Goal: Task Accomplishment & Management: Manage account settings

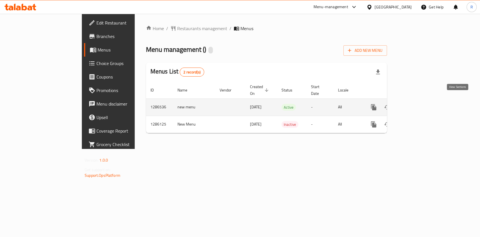
click at [417, 105] on icon "enhanced table" at bounding box center [414, 107] width 5 height 5
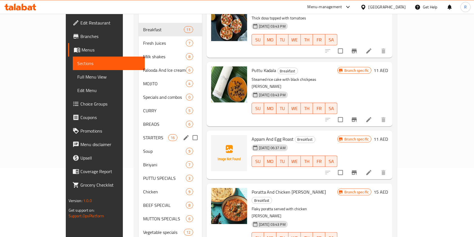
scroll to position [60, 0]
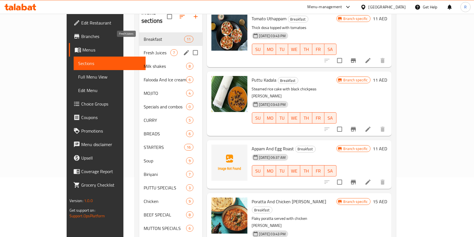
click at [144, 49] on span "Fresh Juices" at bounding box center [157, 52] width 27 height 7
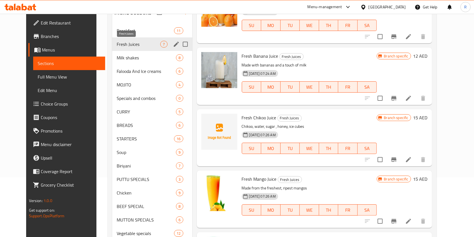
scroll to position [150, 0]
click at [118, 57] on span "Milk shakes" at bounding box center [139, 57] width 44 height 7
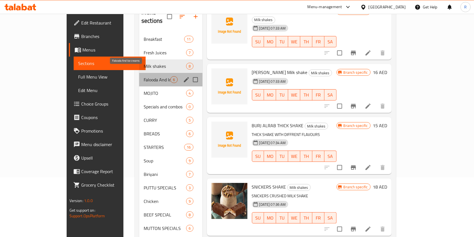
click at [144, 76] on span "Falooda And Ice creams" at bounding box center [157, 79] width 27 height 7
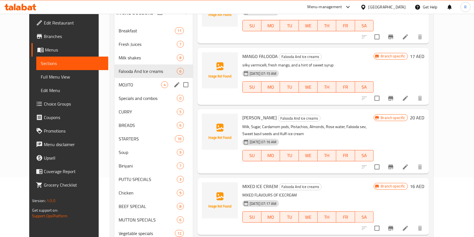
click at [125, 80] on div "MOJITO 4" at bounding box center [153, 84] width 79 height 13
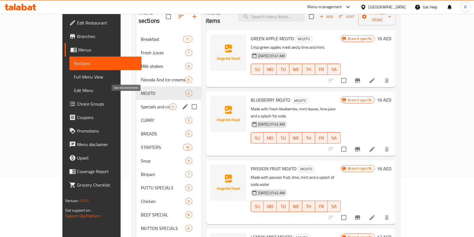
click at [141, 103] on span "Specials and combos" at bounding box center [155, 106] width 29 height 7
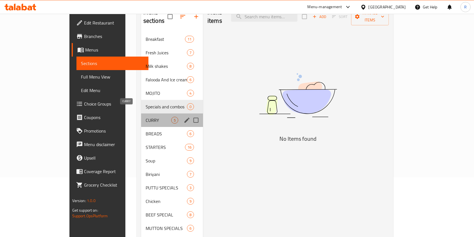
click at [146, 117] on span "CURRY" at bounding box center [159, 120] width 26 height 7
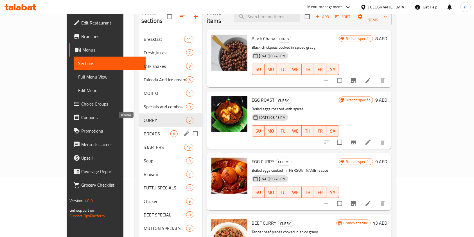
click at [144, 130] on span "BREADS" at bounding box center [157, 133] width 27 height 7
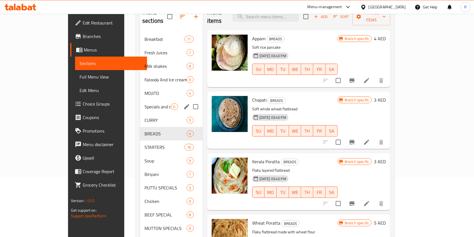
click at [143, 101] on div "Specials and combos 0" at bounding box center [171, 106] width 63 height 13
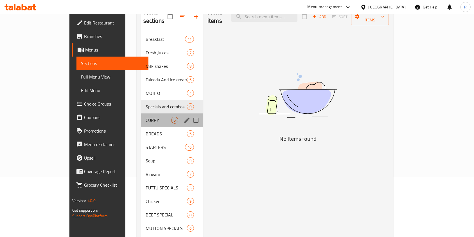
click at [141, 115] on div "CURRY 5" at bounding box center [172, 119] width 62 height 13
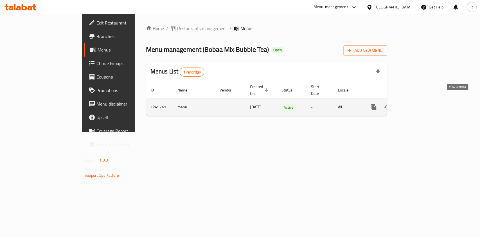
click at [417, 104] on icon "enhanced table" at bounding box center [414, 107] width 7 height 7
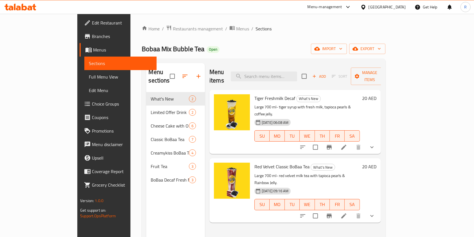
click at [92, 116] on span "Coupons" at bounding box center [122, 117] width 60 height 7
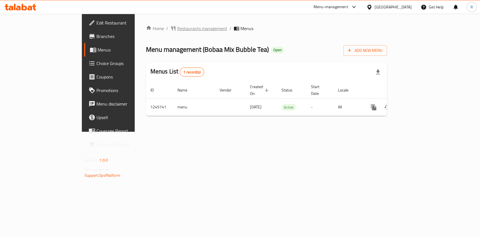
click at [177, 29] on span "Restaurants management" at bounding box center [202, 28] width 50 height 7
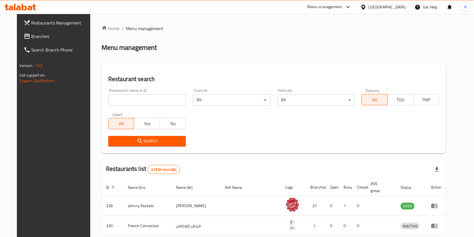
click at [128, 100] on input "search" at bounding box center [147, 99] width 78 height 11
click button "Search" at bounding box center [147, 141] width 78 height 10
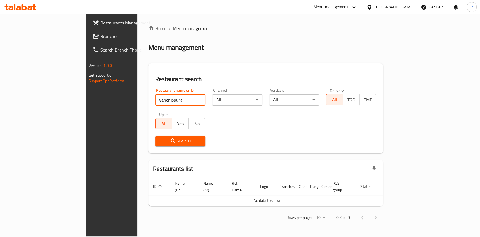
type input "vanchippura"
click button "Search" at bounding box center [180, 141] width 50 height 10
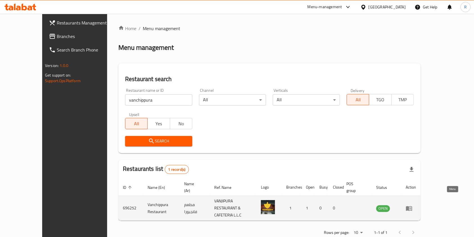
click at [412, 205] on icon "enhanced table" at bounding box center [409, 208] width 7 height 7
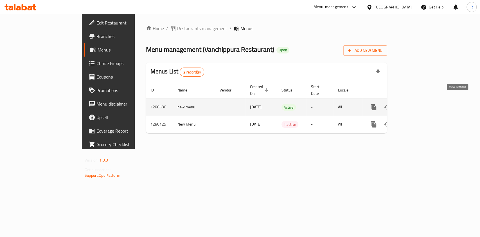
click at [417, 104] on icon "enhanced table" at bounding box center [414, 107] width 7 height 7
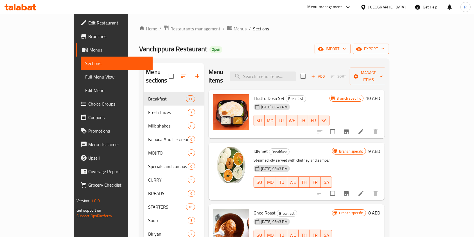
click at [385, 46] on span "export" at bounding box center [370, 48] width 27 height 7
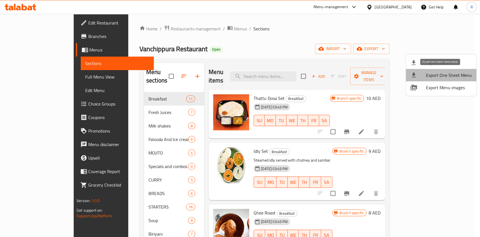
click at [456, 75] on span "Export One Sheet Menu" at bounding box center [449, 75] width 46 height 7
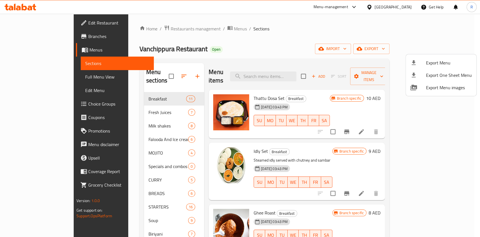
drag, startPoint x: 288, startPoint y: 37, endPoint x: 286, endPoint y: 53, distance: 15.8
click at [288, 36] on div at bounding box center [240, 118] width 480 height 237
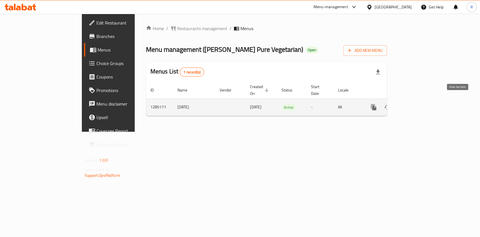
click at [417, 104] on icon "enhanced table" at bounding box center [414, 107] width 7 height 7
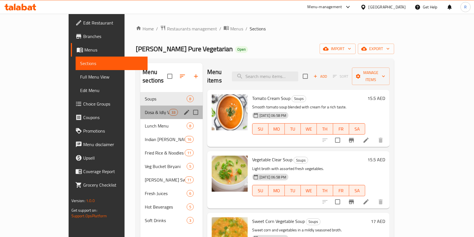
click at [140, 109] on div "Dosa & Idly Varieties 33" at bounding box center [171, 111] width 62 height 13
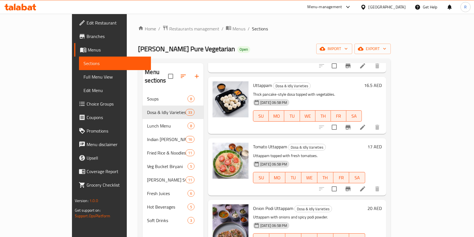
scroll to position [1687, 0]
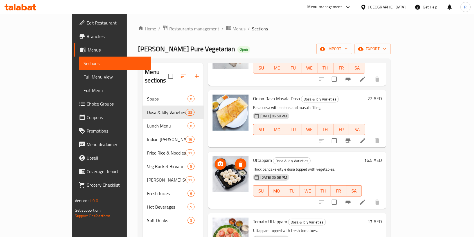
click at [237, 161] on icon "delete image" at bounding box center [240, 164] width 7 height 7
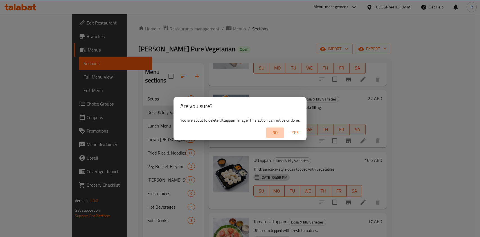
click at [276, 132] on span "No" at bounding box center [274, 132] width 13 height 7
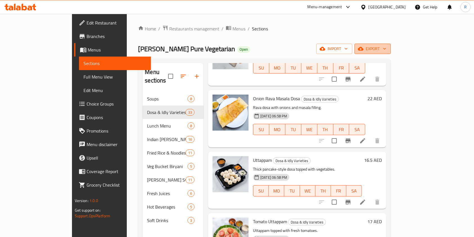
click at [387, 50] on icon "button" at bounding box center [385, 49] width 6 height 6
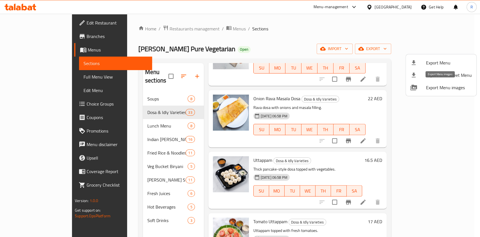
click at [447, 89] on span "Export Menu images" at bounding box center [449, 87] width 46 height 7
click at [218, 130] on div at bounding box center [240, 118] width 480 height 237
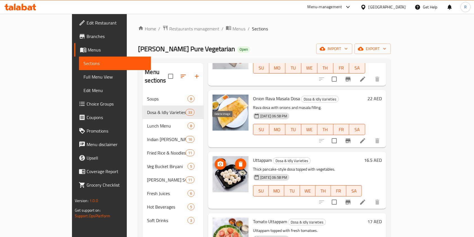
click at [239, 161] on icon "delete image" at bounding box center [241, 163] width 4 height 5
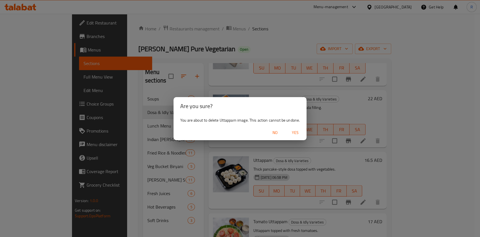
click at [294, 133] on span "Yes" at bounding box center [294, 132] width 13 height 7
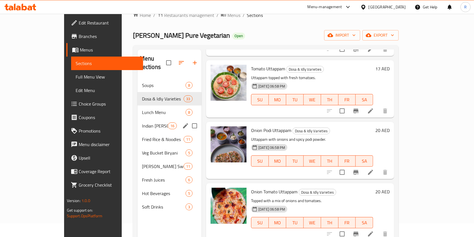
scroll to position [4, 0]
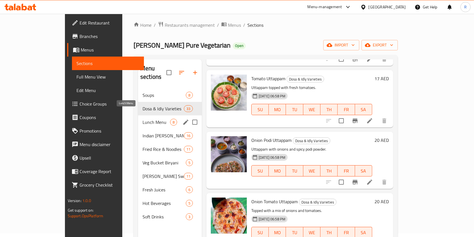
click at [143, 119] on span "Lunch Menu" at bounding box center [157, 122] width 28 height 7
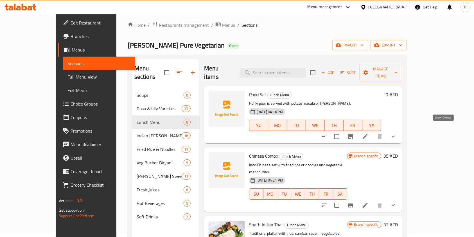
click at [397, 133] on icon "show more" at bounding box center [393, 136] width 7 height 7
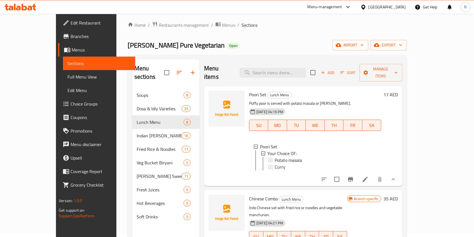
click at [398, 127] on div "17 AED" at bounding box center [389, 136] width 17 height 91
click at [397, 177] on icon "show more" at bounding box center [393, 179] width 7 height 7
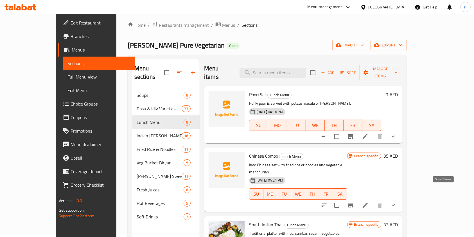
click at [397, 202] on icon "show more" at bounding box center [393, 205] width 7 height 7
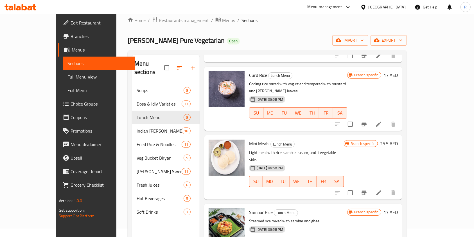
scroll to position [4, 0]
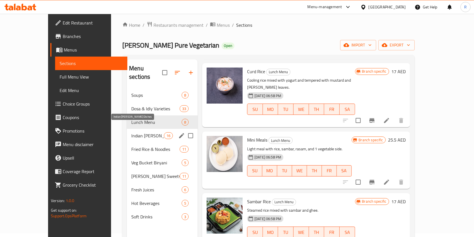
click at [131, 132] on span "Indian Curry Dishes" at bounding box center [147, 135] width 33 height 7
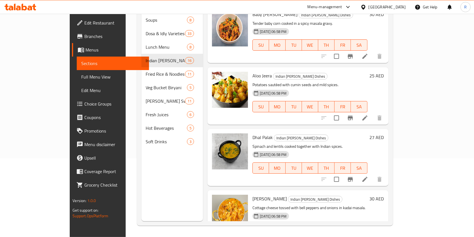
scroll to position [685, 0]
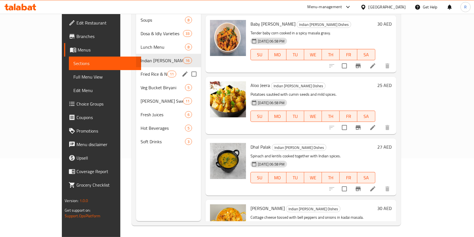
click at [142, 71] on span "Fried Rice & Noodles" at bounding box center [154, 74] width 27 height 7
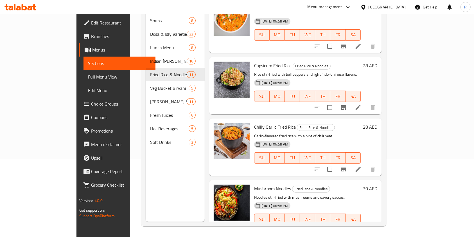
scroll to position [79, 0]
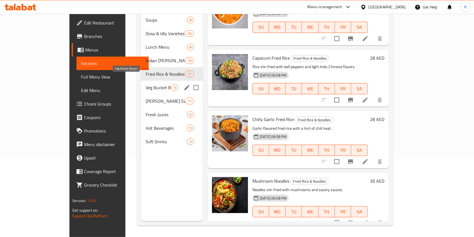
click at [146, 84] on span "Veg Bucket Biryani" at bounding box center [159, 87] width 26 height 7
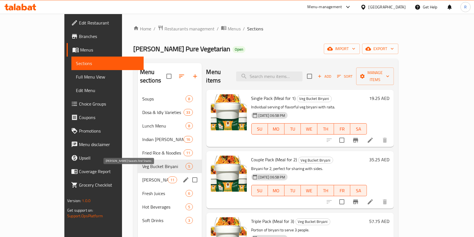
click at [142, 176] on span "Annapoorna Sweets And Snacks" at bounding box center [155, 179] width 26 height 7
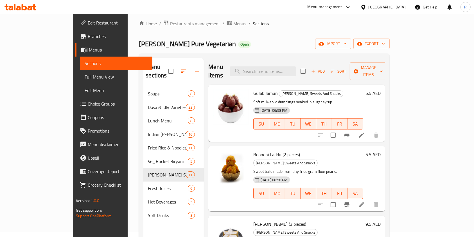
scroll to position [4, 0]
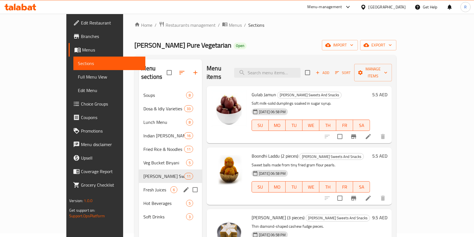
click at [143, 186] on span "Fresh Juices" at bounding box center [156, 189] width 27 height 7
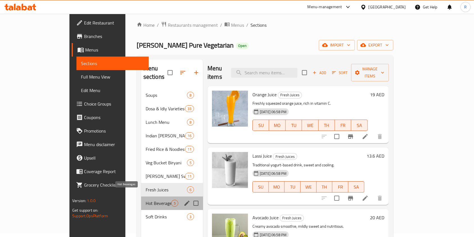
click at [146, 200] on span "Hot Beverages" at bounding box center [159, 203] width 26 height 7
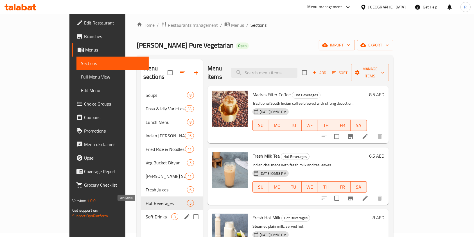
click at [146, 213] on span "Soft Drinks" at bounding box center [159, 216] width 26 height 7
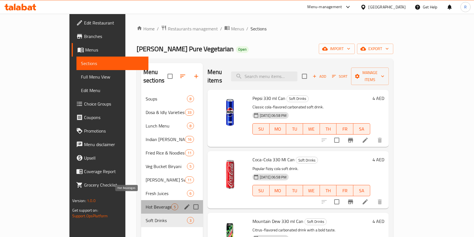
click at [146, 203] on span "Hot Beverages" at bounding box center [159, 206] width 26 height 7
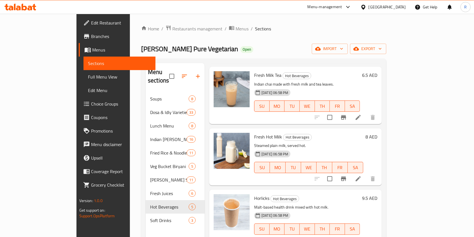
click at [91, 34] on span "Branches" at bounding box center [121, 36] width 60 height 7
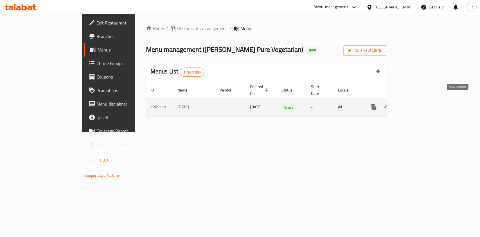
click at [417, 104] on icon "enhanced table" at bounding box center [414, 107] width 7 height 7
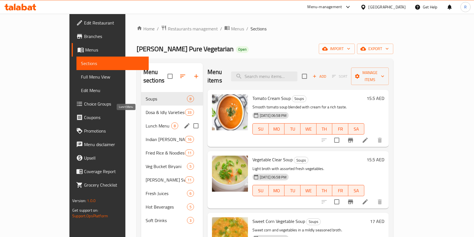
click at [146, 122] on span "Lunch Menu" at bounding box center [159, 125] width 26 height 7
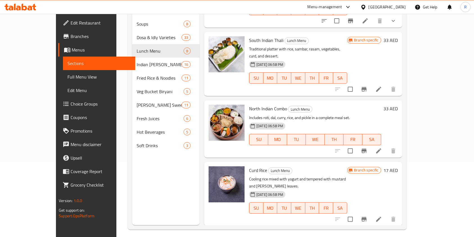
scroll to position [112, 0]
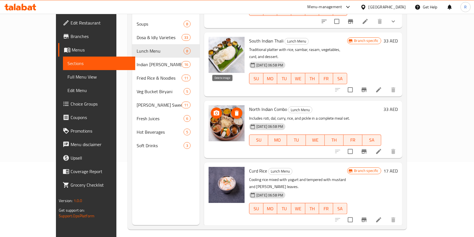
click at [235, 110] on icon "delete image" at bounding box center [237, 112] width 4 height 5
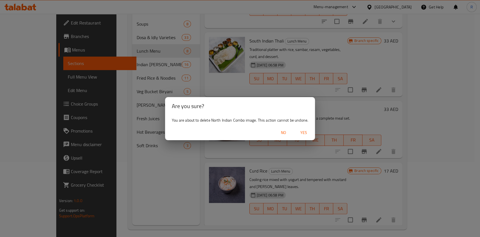
click at [304, 133] on span "Yes" at bounding box center [303, 132] width 13 height 7
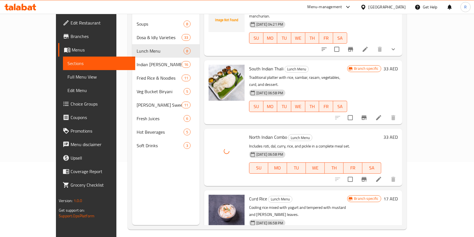
scroll to position [75, 0]
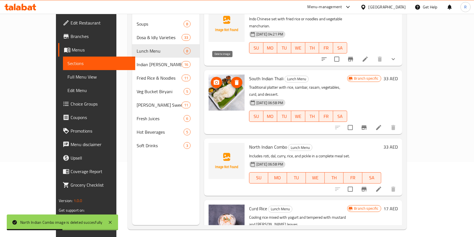
click at [233, 79] on icon "delete image" at bounding box center [236, 82] width 7 height 7
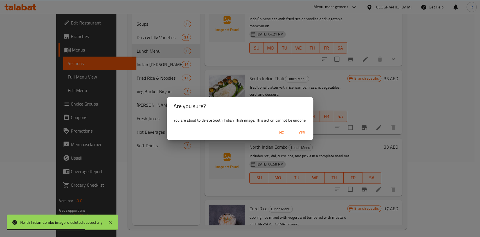
click at [304, 134] on span "Yes" at bounding box center [301, 132] width 13 height 7
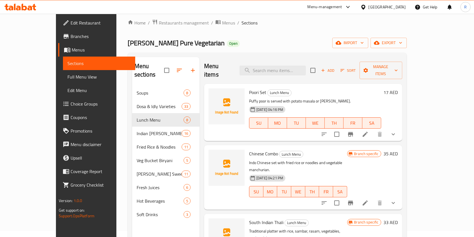
scroll to position [4, 0]
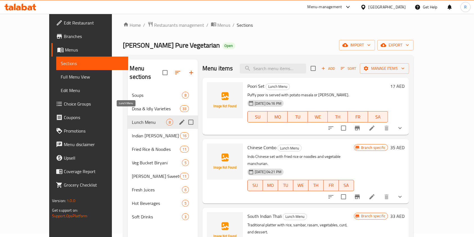
click at [132, 119] on span "Lunch Menu" at bounding box center [149, 122] width 34 height 7
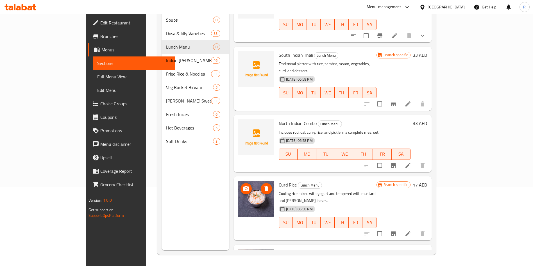
scroll to position [221, 0]
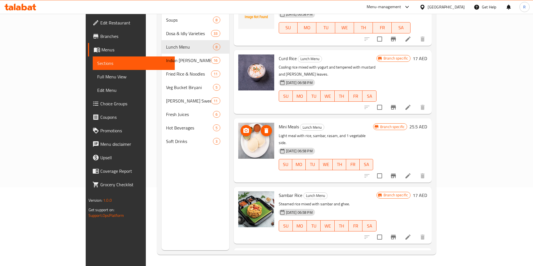
click at [263, 127] on icon "delete image" at bounding box center [266, 130] width 7 height 7
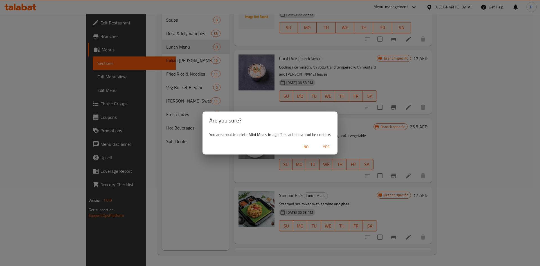
click at [331, 147] on span "Yes" at bounding box center [325, 147] width 13 height 7
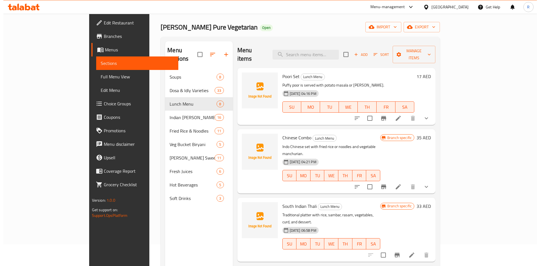
scroll to position [0, 0]
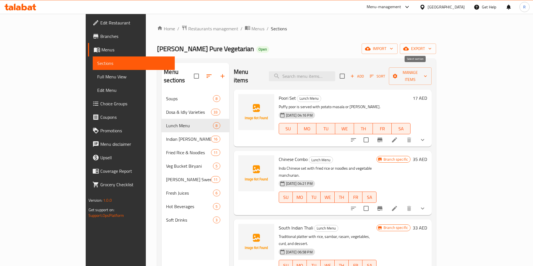
click at [348, 72] on input "checkbox" at bounding box center [343, 76] width 12 height 12
checkbox input "true"
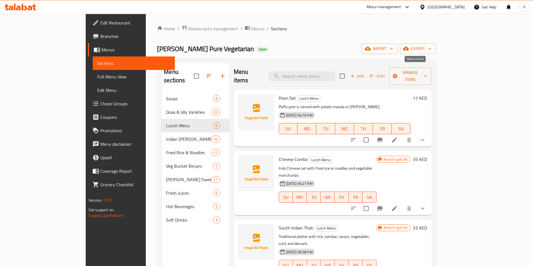
checkbox input "true"
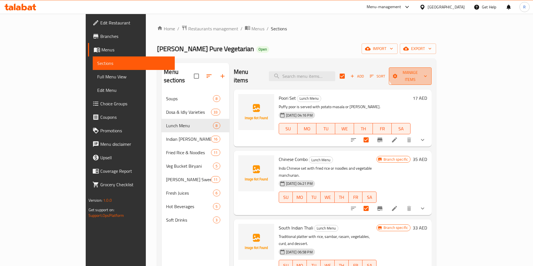
click at [427, 69] on span "Manage items" at bounding box center [411, 76] width 34 height 14
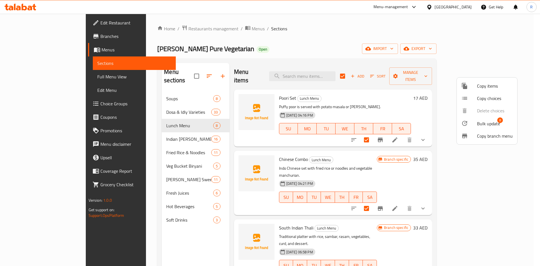
click at [480, 120] on span "Bulk update" at bounding box center [488, 123] width 23 height 7
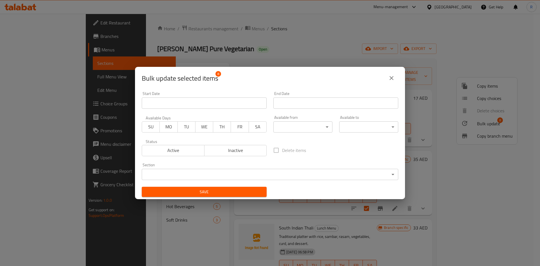
click at [295, 121] on div "Available from ​ ​" at bounding box center [302, 124] width 59 height 17
click at [299, 131] on body "​ Menu-management United Arab Emirates Get Help R Edit Restaurant Branches Menu…" at bounding box center [270, 140] width 540 height 252
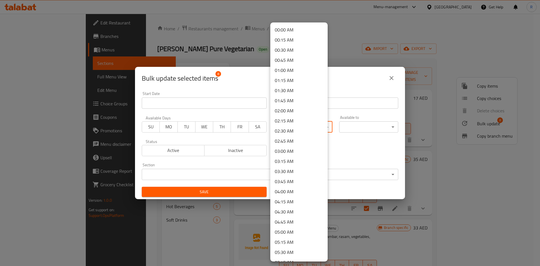
scroll to position [293, 0]
click at [293, 202] on li "11:30 AM" at bounding box center [298, 203] width 57 height 10
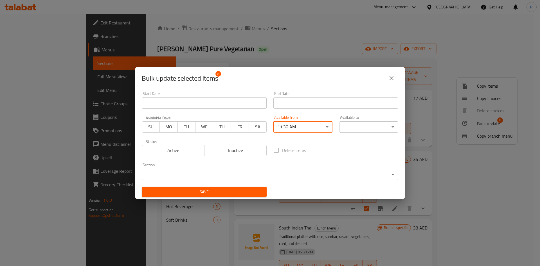
click at [378, 126] on body "​ Menu-management United Arab Emirates Get Help R Edit Restaurant Branches Menu…" at bounding box center [270, 140] width 540 height 252
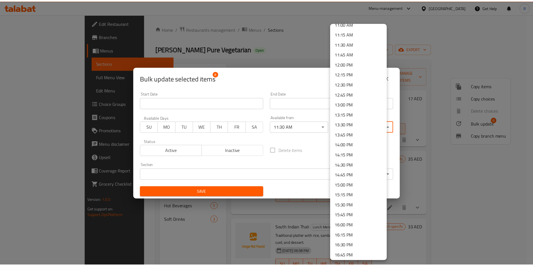
scroll to position [464, 0]
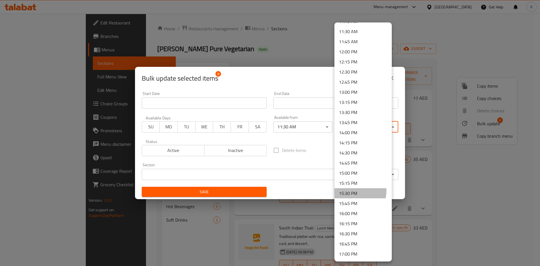
click at [351, 191] on li "15:30 PM" at bounding box center [362, 193] width 57 height 10
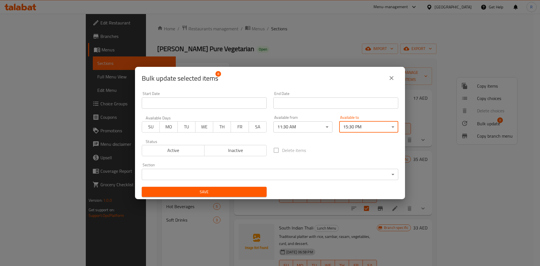
click at [243, 177] on body "​ Menu-management United Arab Emirates Get Help R Edit Restaurant Branches Menu…" at bounding box center [270, 140] width 540 height 252
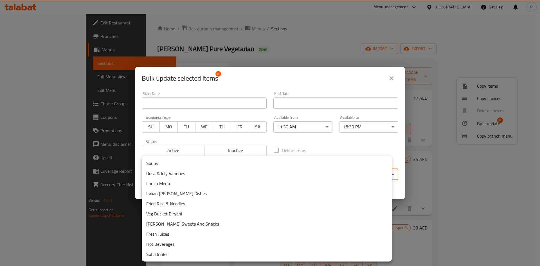
click at [167, 185] on li "Lunch Menu" at bounding box center [267, 184] width 250 height 10
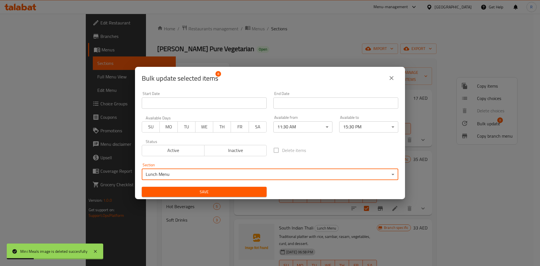
click at [215, 197] on button "Save" at bounding box center [204, 192] width 125 height 10
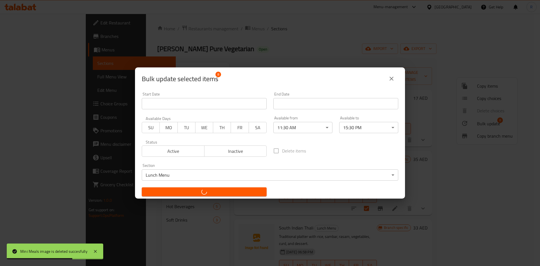
checkbox input "false"
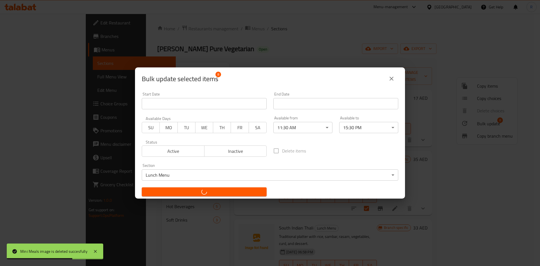
checkbox input "false"
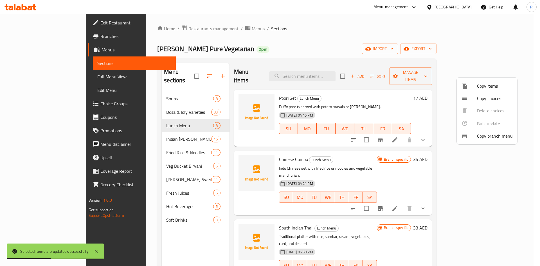
drag, startPoint x: 143, startPoint y: 130, endPoint x: 139, endPoint y: 144, distance: 14.7
click at [143, 128] on div at bounding box center [270, 133] width 540 height 266
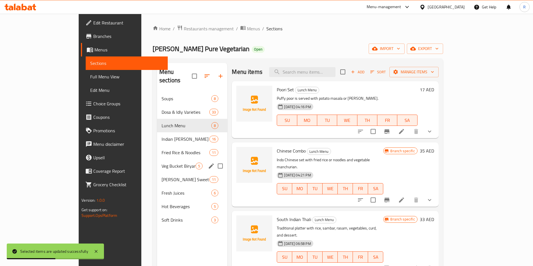
click at [162, 163] on span "Veg Bucket Biryani" at bounding box center [179, 166] width 34 height 7
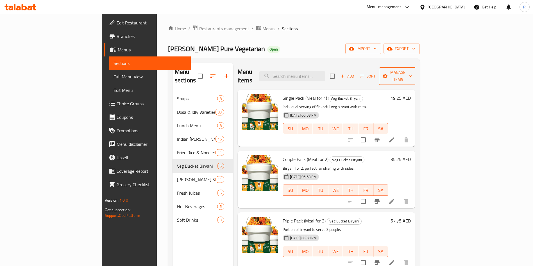
click at [412, 71] on span "Manage items" at bounding box center [398, 76] width 29 height 14
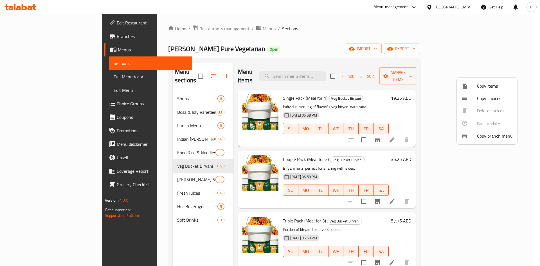
click at [320, 49] on div at bounding box center [270, 133] width 540 height 266
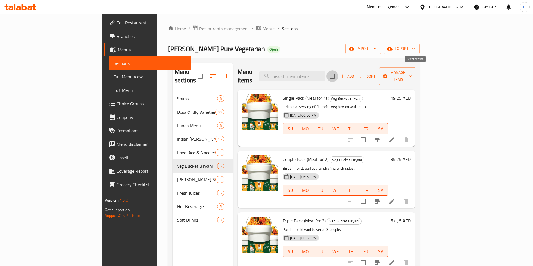
click at [338, 71] on input "checkbox" at bounding box center [333, 76] width 12 height 12
checkbox input "true"
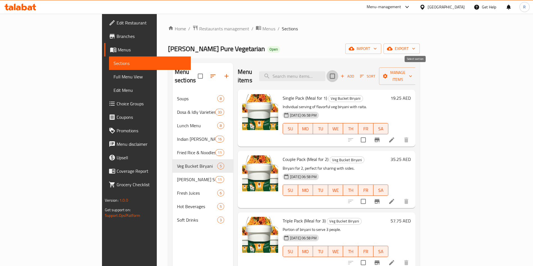
checkbox input "true"
click at [416, 46] on span "export" at bounding box center [401, 48] width 27 height 7
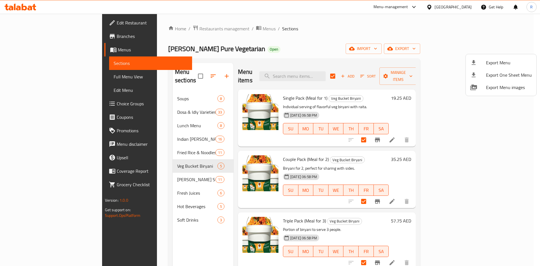
drag, startPoint x: 423, startPoint y: 48, endPoint x: 436, endPoint y: 57, distance: 16.5
click at [423, 47] on div at bounding box center [270, 133] width 540 height 266
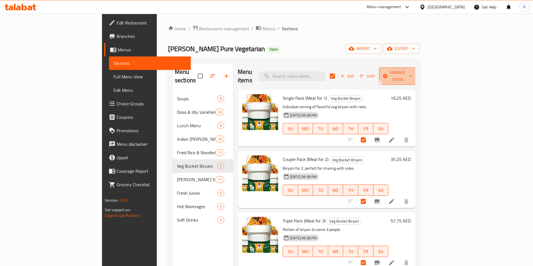
click at [417, 67] on button "Manage items" at bounding box center [398, 75] width 38 height 17
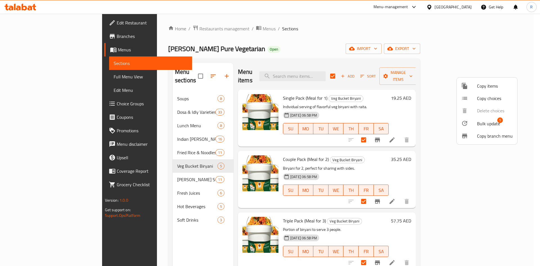
click at [480, 124] on span "Bulk update" at bounding box center [488, 123] width 23 height 7
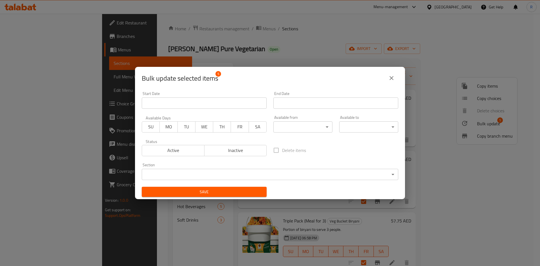
click at [287, 129] on body "​ Menu-management United Arab Emirates Get Help R Edit Restaurant Branches Menu…" at bounding box center [270, 140] width 540 height 252
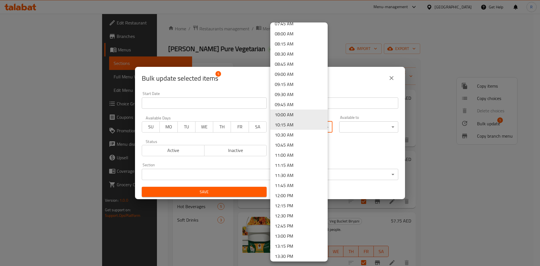
scroll to position [335, 0]
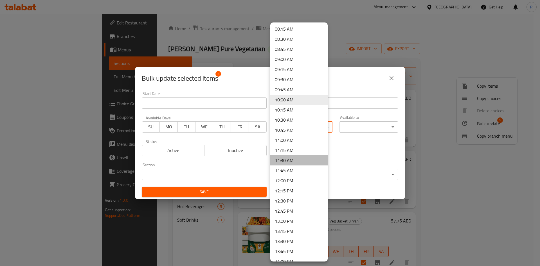
click at [299, 160] on li "11:30 AM" at bounding box center [298, 160] width 57 height 10
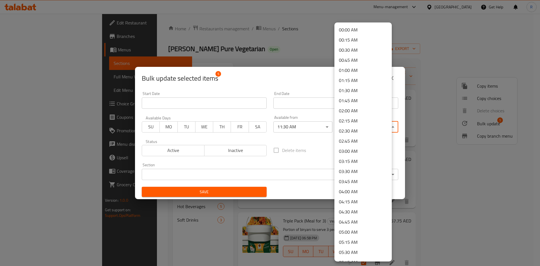
click at [360, 127] on body "​ Menu-management United Arab Emirates Get Help R Edit Restaurant Branches Menu…" at bounding box center [270, 140] width 540 height 252
click at [357, 235] on li "23:30 PM" at bounding box center [362, 234] width 57 height 10
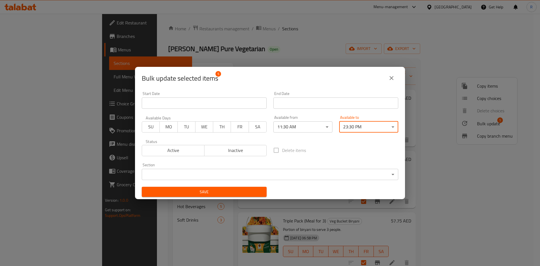
click at [242, 175] on body "​ Menu-management United Arab Emirates Get Help R Edit Restaurant Branches Menu…" at bounding box center [270, 140] width 540 height 252
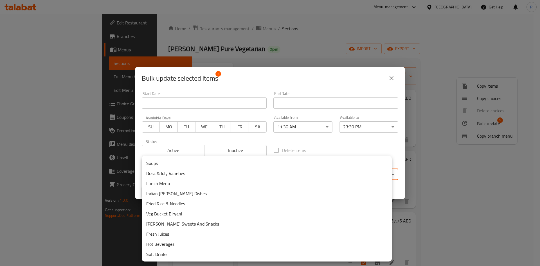
click at [167, 216] on li "Veg Bucket Biryani" at bounding box center [267, 214] width 250 height 10
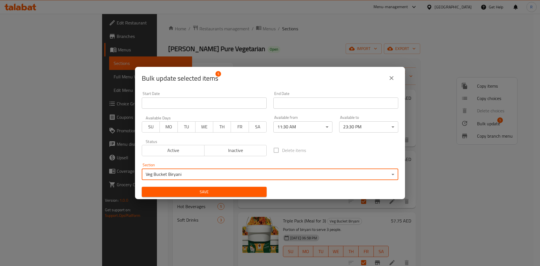
click at [227, 193] on span "Save" at bounding box center [204, 192] width 116 height 7
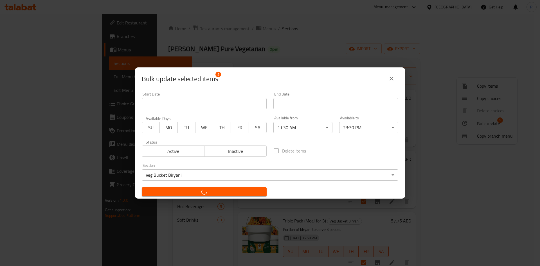
click at [359, 125] on body "​ Menu-management United Arab Emirates Get Help R Edit Restaurant Branches Menu…" at bounding box center [270, 140] width 540 height 252
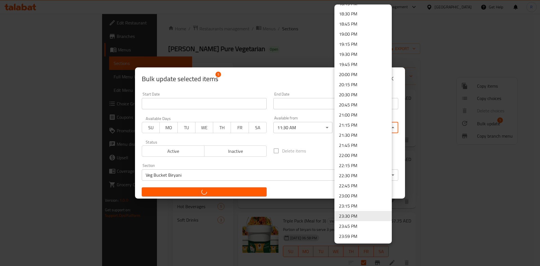
checkbox input "false"
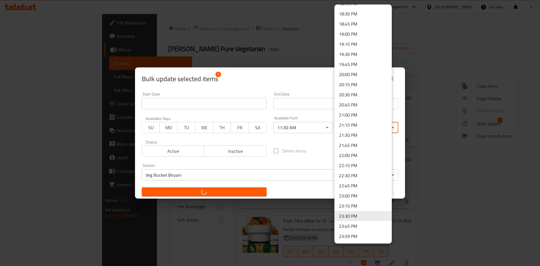
checkbox input "false"
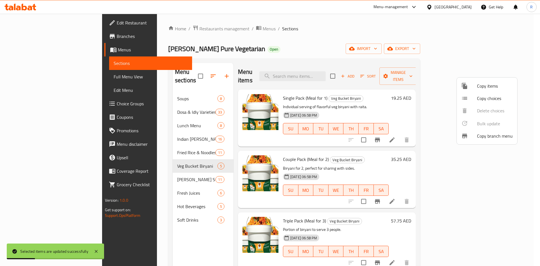
click at [416, 71] on div at bounding box center [270, 133] width 540 height 266
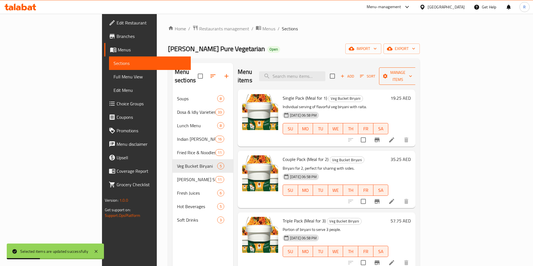
click at [412, 71] on span "Manage items" at bounding box center [398, 76] width 29 height 14
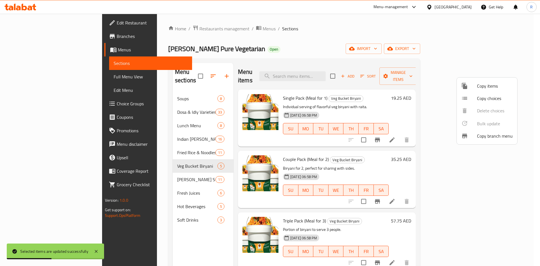
click at [425, 80] on div at bounding box center [270, 133] width 540 height 266
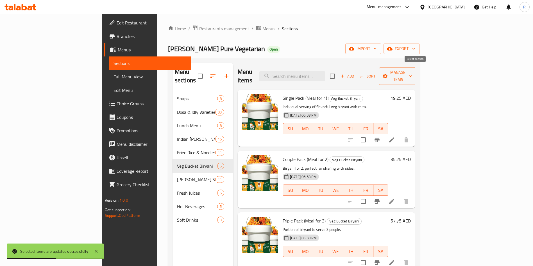
click at [338, 71] on input "checkbox" at bounding box center [333, 76] width 12 height 12
checkbox input "true"
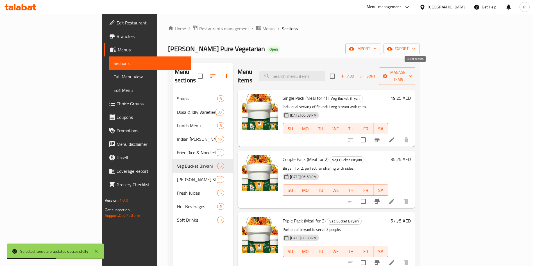
checkbox input "true"
click at [412, 69] on span "Manage items" at bounding box center [398, 76] width 29 height 14
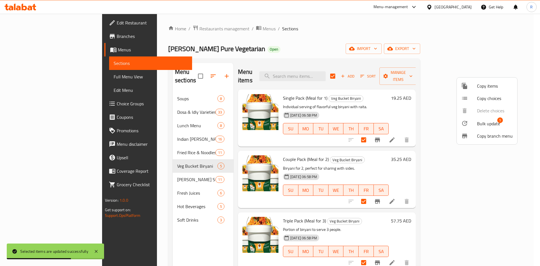
click at [480, 125] on span "Bulk update" at bounding box center [488, 123] width 23 height 7
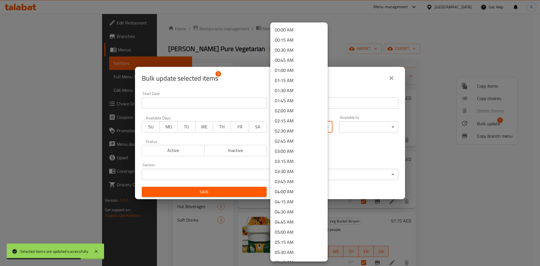
click at [308, 128] on body "Selected items are updated successfully ​ Menu-management United Arab Emirates …" at bounding box center [270, 140] width 540 height 252
click at [295, 183] on li "11:00 AM" at bounding box center [298, 182] width 57 height 10
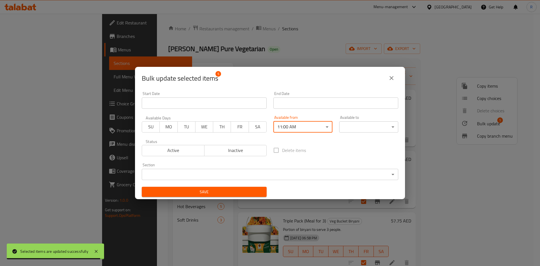
click at [369, 125] on body "Selected items are updated successfully ​ Menu-management United Arab Emirates …" at bounding box center [270, 140] width 540 height 252
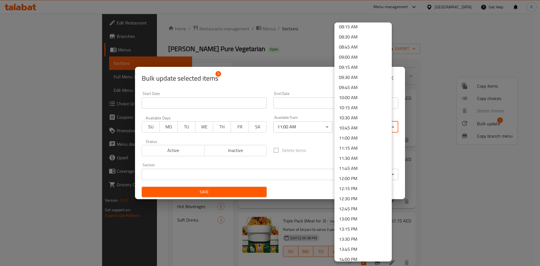
scroll to position [337, 0]
click at [304, 130] on div at bounding box center [270, 133] width 540 height 266
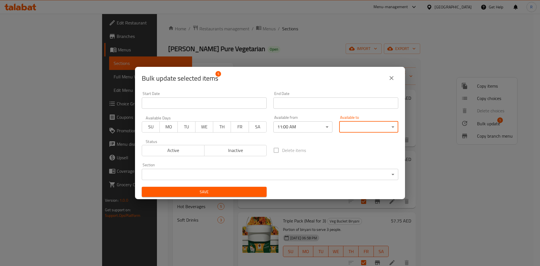
click at [306, 128] on div "00:00 AM 00:15 AM 00:30 AM 00:45 AM 01:00 AM 01:15 AM 01:30 AM 01:45 AM 02:00 A…" at bounding box center [270, 133] width 540 height 266
click at [306, 128] on body "​ Menu-management United Arab Emirates Get Help R Edit Restaurant Branches Menu…" at bounding box center [270, 140] width 540 height 252
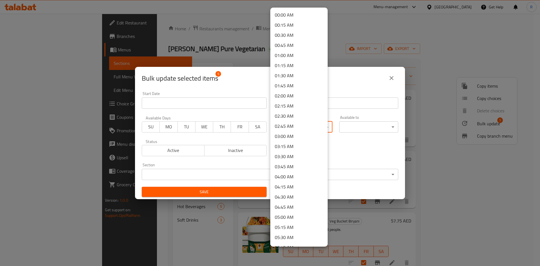
scroll to position [333, 0]
click at [290, 148] on li "11:30 AM" at bounding box center [298, 147] width 57 height 10
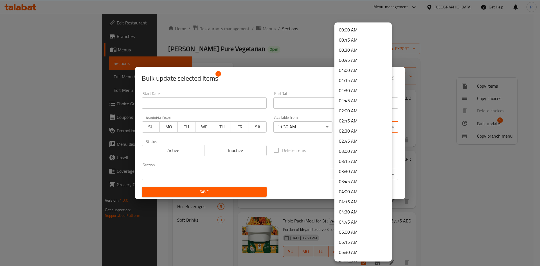
click at [370, 126] on body "​ Menu-management United Arab Emirates Get Help R Edit Restaurant Branches Menu…" at bounding box center [270, 140] width 540 height 252
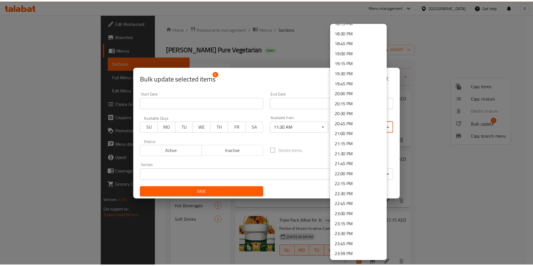
scroll to position [747, 0]
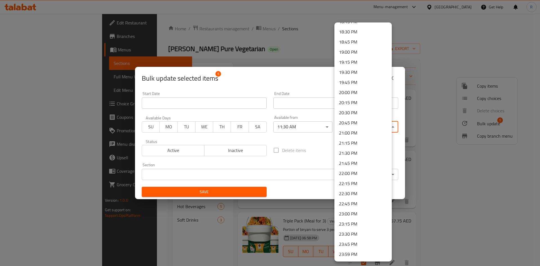
click at [349, 215] on li "23:00 PM" at bounding box center [362, 214] width 57 height 10
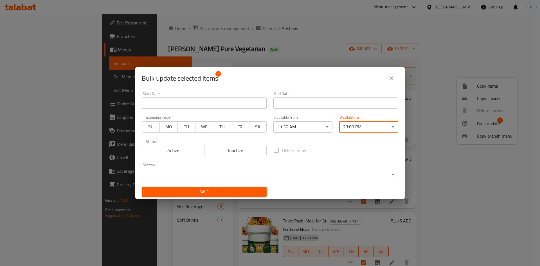
click at [204, 175] on body "​ Menu-management United Arab Emirates Get Help R Edit Restaurant Branches Menu…" at bounding box center [270, 140] width 540 height 252
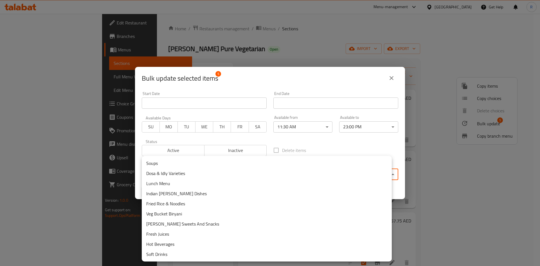
click at [173, 216] on li "Veg Bucket Biryani" at bounding box center [267, 214] width 250 height 10
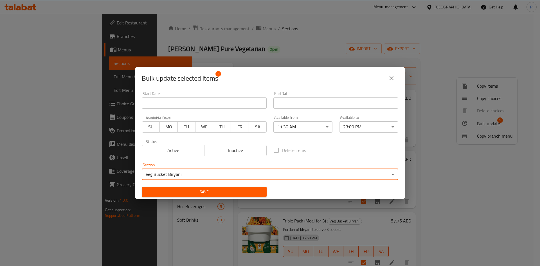
click at [190, 193] on span "Save" at bounding box center [204, 192] width 116 height 7
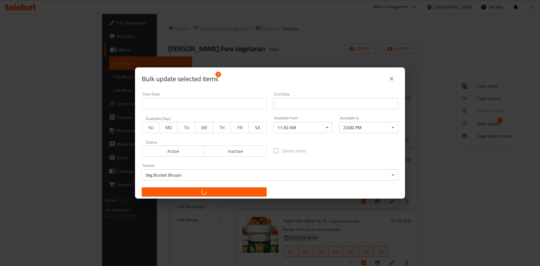
checkbox input "false"
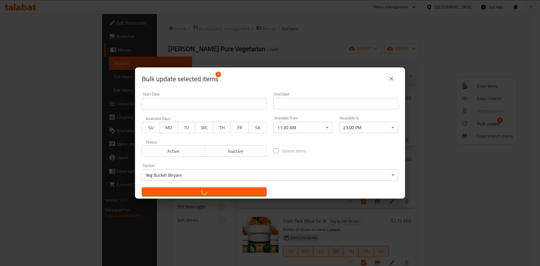
checkbox input "false"
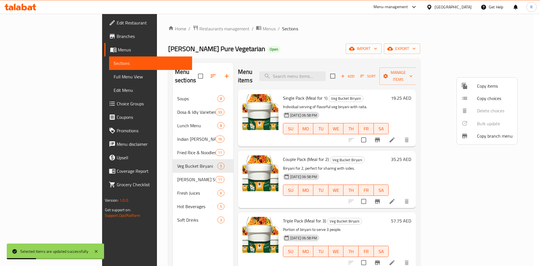
click at [318, 42] on div at bounding box center [270, 133] width 540 height 266
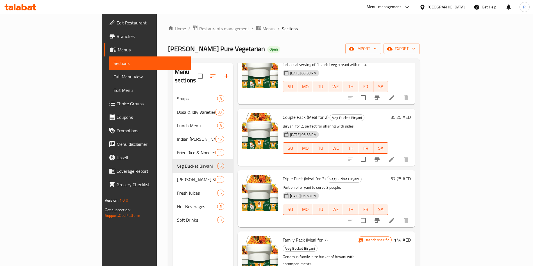
scroll to position [0, 0]
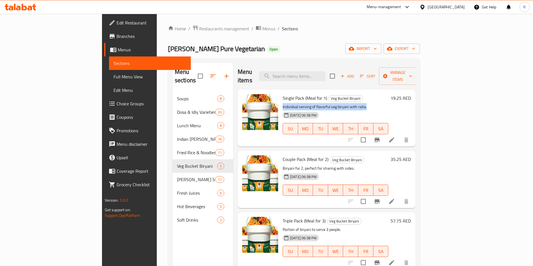
drag, startPoint x: 258, startPoint y: 98, endPoint x: 360, endPoint y: 97, distance: 102.6
click at [360, 103] on p "Individual serving of flavorful veg biryani with raita." at bounding box center [336, 106] width 106 height 7
click at [385, 103] on p "Individual serving of flavorful veg biryani with raita." at bounding box center [336, 106] width 106 height 7
click at [358, 103] on p "Individual serving of flavorful veg biryani with raita." at bounding box center [336, 106] width 106 height 7
click at [332, 103] on p "Individual serving of flavorful veg biryani with raita." at bounding box center [336, 106] width 106 height 7
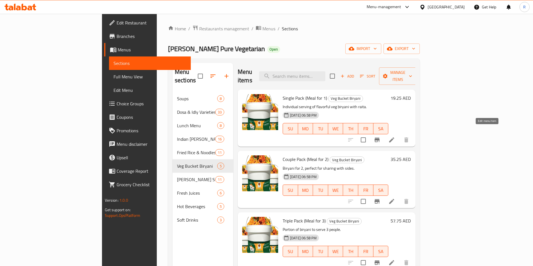
click at [394, 137] on icon at bounding box center [391, 139] width 5 height 5
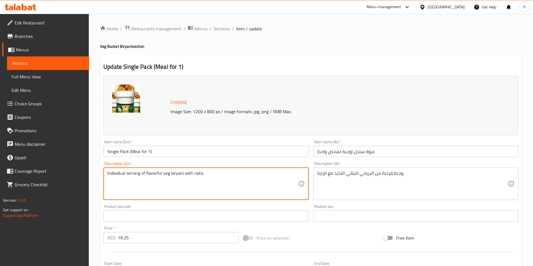
click at [197, 173] on textarea "Individual serving of flavorful veg biryani with raita." at bounding box center [202, 184] width 191 height 27
click at [192, 173] on textarea "Individual serving of flavorful veg biryani with raita." at bounding box center [202, 184] width 191 height 27
drag, startPoint x: 185, startPoint y: 173, endPoint x: 328, endPoint y: 176, distance: 142.9
click at [328, 176] on div "Change Image Size: 1200 x 800 px / Image formats: jpg, png / 5MB Max. Item name…" at bounding box center [311, 199] width 420 height 250
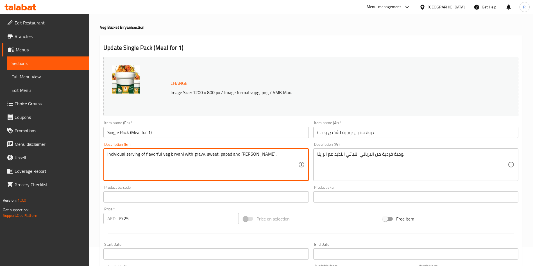
scroll to position [139, 0]
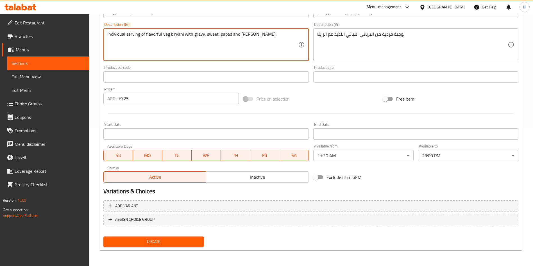
type textarea "Individual serving of flavorful veg biryani with gravy, sweet, papad and raita."
click at [159, 236] on span "Update" at bounding box center [153, 241] width 91 height 7
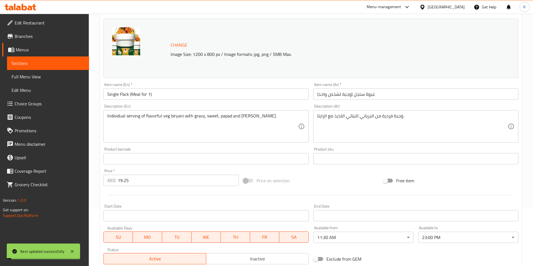
scroll to position [0, 0]
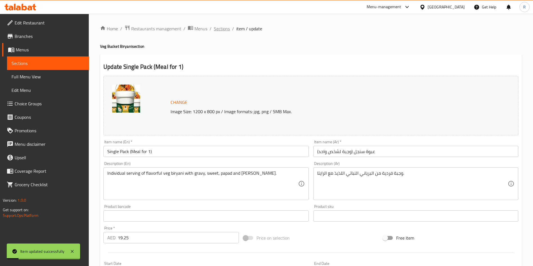
click at [225, 28] on span "Sections" at bounding box center [222, 28] width 16 height 7
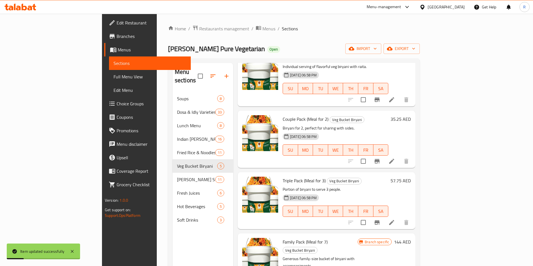
scroll to position [42, 0]
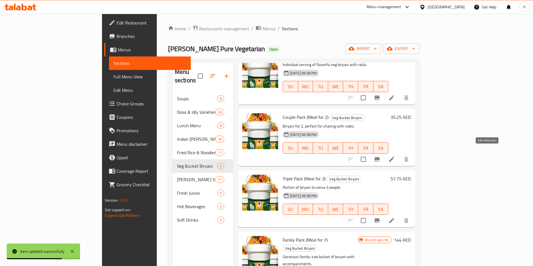
click at [395, 156] on icon at bounding box center [392, 159] width 7 height 7
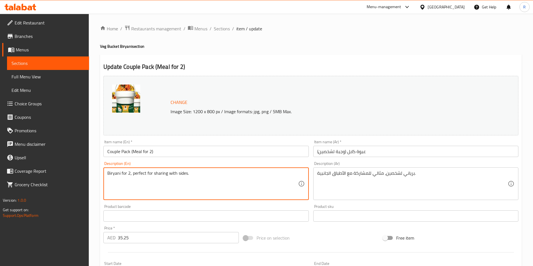
paste textarea "with gravy, sweet, papad and raita"
click at [176, 174] on textarea "Biryani for 2, perfect for sharing with with Gobi Manchurian Dry, Gravy, Sweet,…" at bounding box center [202, 184] width 191 height 27
click at [171, 173] on textarea "Biryani for 2, perfect for sharing with with Gobi Manchurian Dry, Gravy, Sweet,…" at bounding box center [202, 184] width 191 height 27
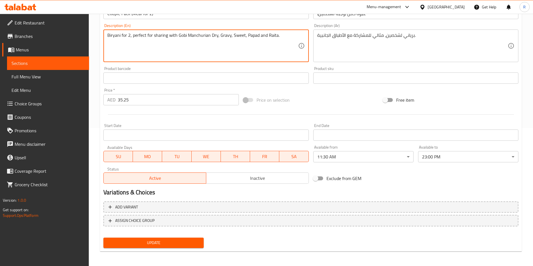
scroll to position [139, 0]
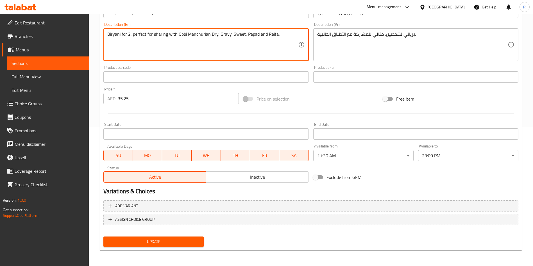
type textarea "Biryani for 2, perfect for sharing with Gobi Manchurian Dry, Gravy, Sweet, Papa…"
click at [185, 236] on span "Update" at bounding box center [153, 241] width 91 height 7
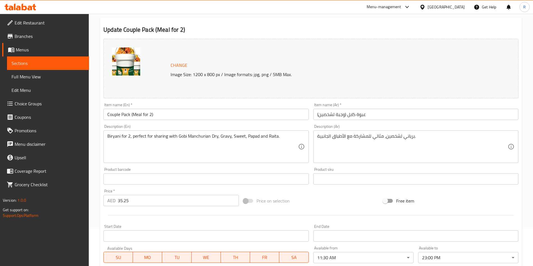
scroll to position [0, 0]
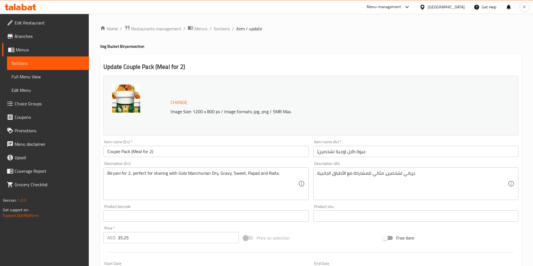
click at [33, 50] on span "Menus" at bounding box center [50, 49] width 69 height 7
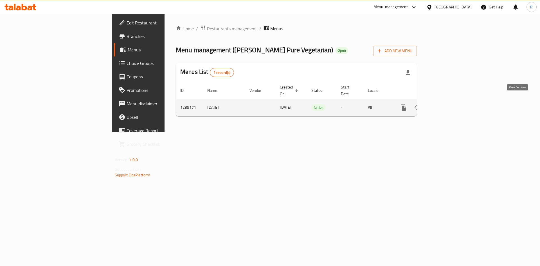
click at [446, 105] on icon "enhanced table" at bounding box center [443, 107] width 5 height 5
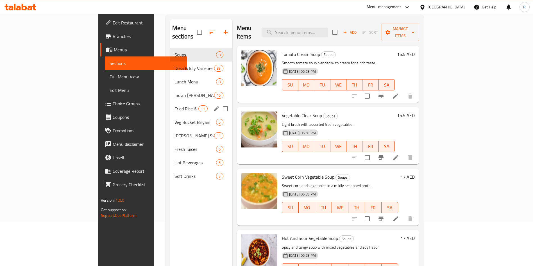
scroll to position [37, 0]
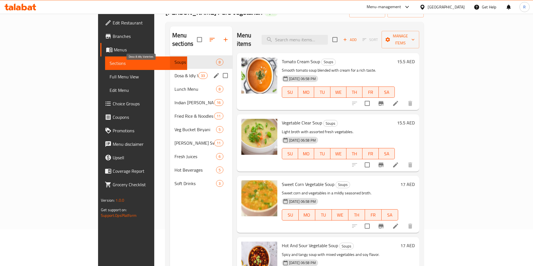
click at [175, 72] on span "Dosa & Idly Varieties" at bounding box center [187, 75] width 24 height 7
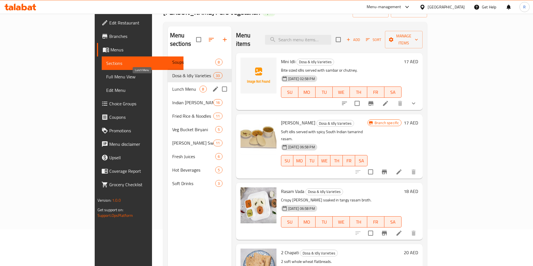
click at [172, 86] on span "Lunch Menu" at bounding box center [186, 89] width 28 height 7
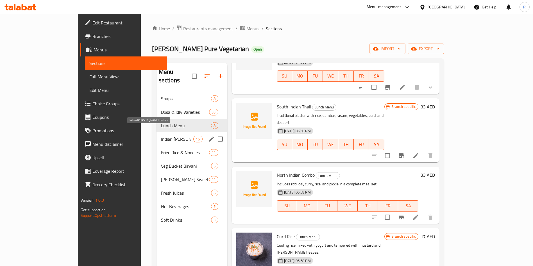
click at [161, 136] on span "Indian Curry Dishes" at bounding box center [177, 139] width 33 height 7
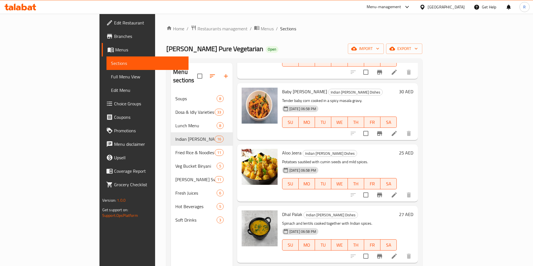
scroll to position [703, 0]
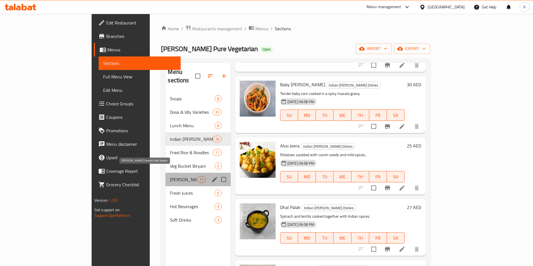
click at [170, 176] on span "Annapoorna Sweets And Snacks" at bounding box center [183, 179] width 27 height 7
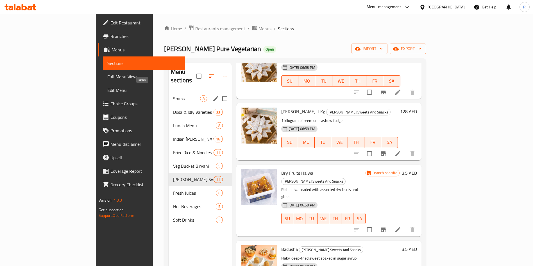
click at [173, 95] on span "Soups" at bounding box center [186, 98] width 27 height 7
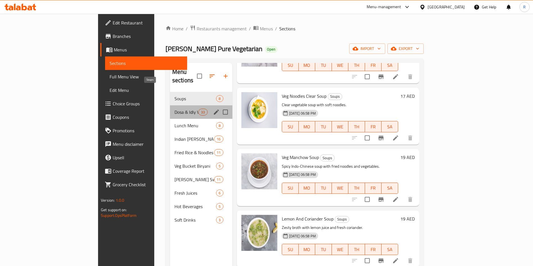
scroll to position [239, 0]
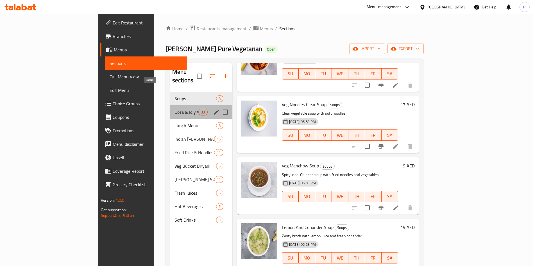
click at [170, 107] on div "Dosa & Idly Varieties 33" at bounding box center [201, 111] width 62 height 13
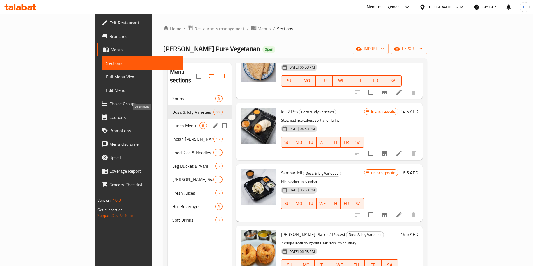
click at [172, 122] on span "Lunch Menu" at bounding box center [186, 125] width 28 height 7
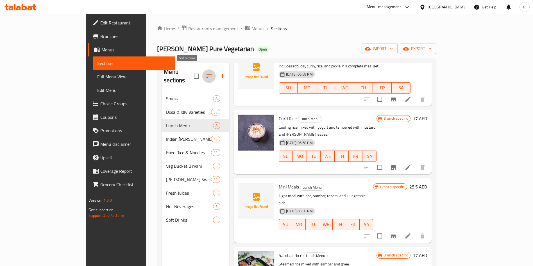
click at [206, 73] on icon "button" at bounding box center [209, 76] width 7 height 7
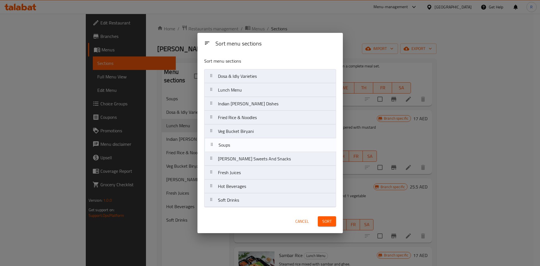
drag, startPoint x: 236, startPoint y: 80, endPoint x: 238, endPoint y: 150, distance: 70.6
click at [238, 150] on nav "Soups Dosa & Idly Varieties Lunch Menu Indian Curry Dishes Fried Rice & Noodles…" at bounding box center [270, 138] width 132 height 138
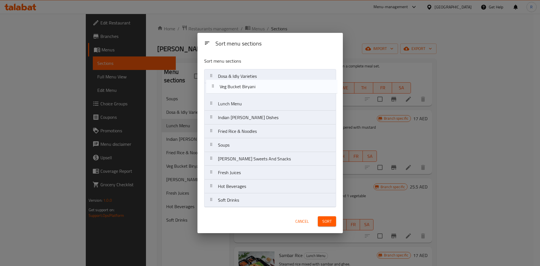
drag, startPoint x: 244, startPoint y: 131, endPoint x: 247, endPoint y: 84, distance: 47.6
click at [247, 84] on nav "Dosa & Idly Varieties Lunch Menu Indian Curry Dishes Fried Rice & Noodles Veg B…" at bounding box center [270, 138] width 132 height 138
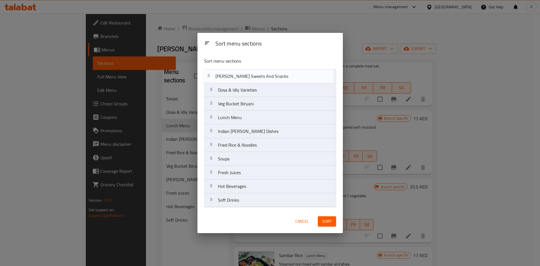
drag, startPoint x: 261, startPoint y: 162, endPoint x: 260, endPoint y: 73, distance: 88.6
click at [260, 73] on nav "Dosa & Idly Varieties Veg Bucket Biryani Lunch Menu Indian Curry Dishes Fried R…" at bounding box center [270, 138] width 132 height 138
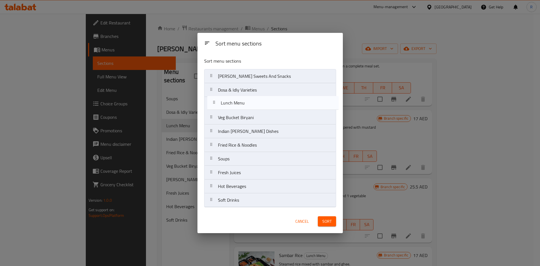
drag, startPoint x: 248, startPoint y: 120, endPoint x: 251, endPoint y: 104, distance: 16.3
click at [251, 104] on nav "Annapoorna Sweets And Snacks Dosa & Idly Varieties Veg Bucket Biryani Lunch Men…" at bounding box center [270, 138] width 132 height 138
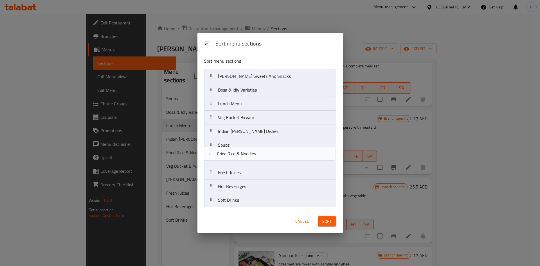
drag, startPoint x: 257, startPoint y: 150, endPoint x: 256, endPoint y: 162, distance: 12.4
click at [256, 162] on nav "Annapoorna Sweets And Snacks Dosa & Idly Varieties Lunch Menu Veg Bucket Biryan…" at bounding box center [270, 138] width 132 height 138
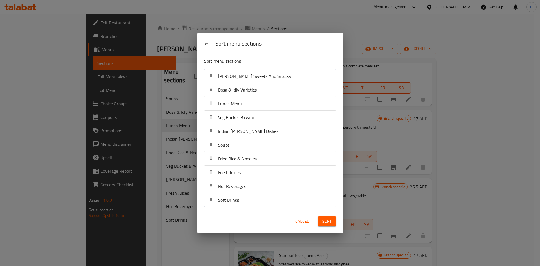
click at [329, 220] on span "Sort" at bounding box center [326, 221] width 9 height 7
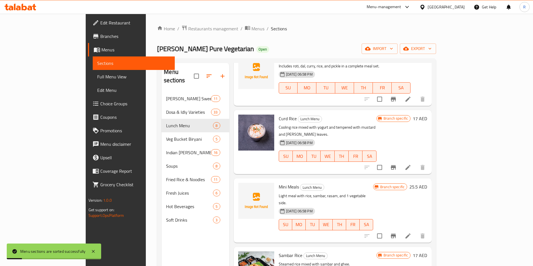
click at [206, 73] on icon "button" at bounding box center [209, 76] width 7 height 7
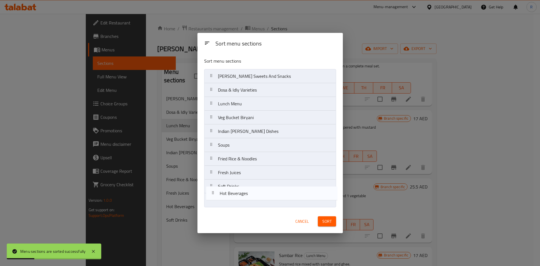
drag, startPoint x: 233, startPoint y: 189, endPoint x: 235, endPoint y: 204, distance: 15.9
click at [235, 204] on nav "Annapoorna Sweets And Snacks Dosa & Idly Varieties Lunch Menu Veg Bucket Biryan…" at bounding box center [270, 138] width 132 height 138
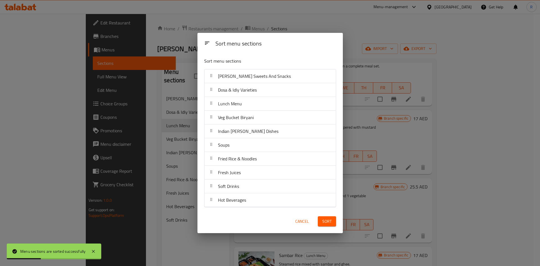
click at [323, 222] on span "Sort" at bounding box center [326, 221] width 9 height 7
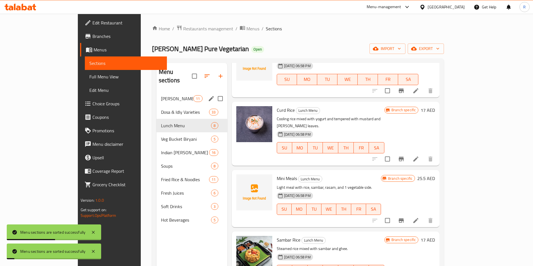
drag, startPoint x: 150, startPoint y: 90, endPoint x: 186, endPoint y: 101, distance: 37.3
click at [161, 95] on span "Annapoorna Sweets And Snacks" at bounding box center [177, 98] width 33 height 7
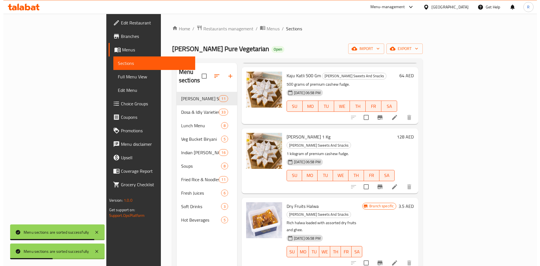
scroll to position [423, 0]
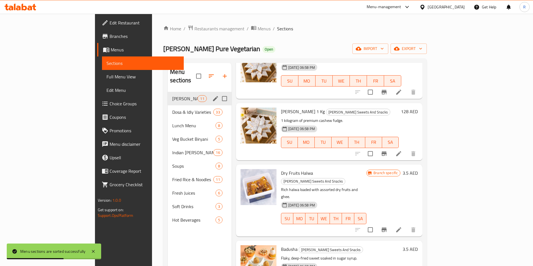
click at [212, 95] on icon "edit" at bounding box center [215, 98] width 7 height 7
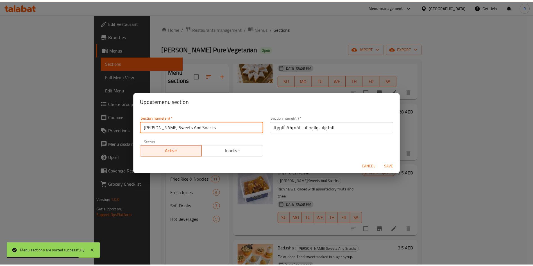
scroll to position [1, 0]
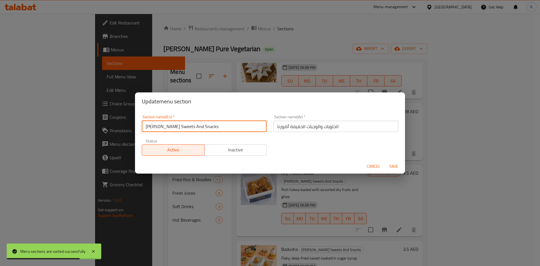
drag, startPoint x: 184, startPoint y: 128, endPoint x: 419, endPoint y: 168, distance: 238.4
click at [418, 169] on div "Update menu section Section name(En)   * Annapoorna Sweets And Snacks Section n…" at bounding box center [270, 133] width 540 height 266
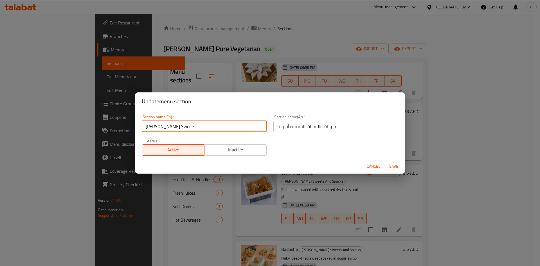
type input "Annapoorna Sweets"
click at [393, 167] on span "Save" at bounding box center [393, 166] width 13 height 7
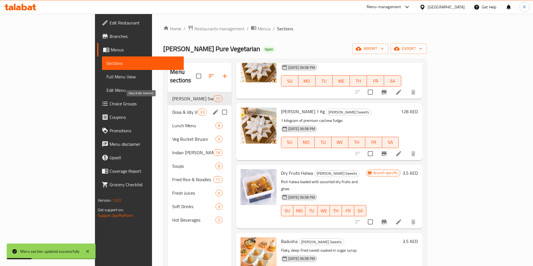
click at [172, 109] on span "Dosa & Idly Varieties" at bounding box center [184, 112] width 25 height 7
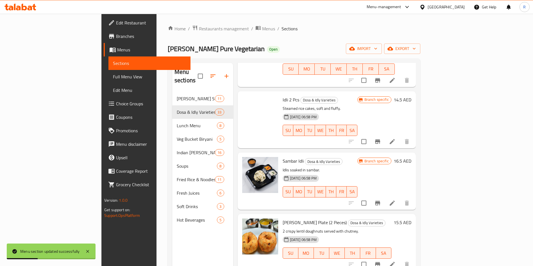
scroll to position [170, 0]
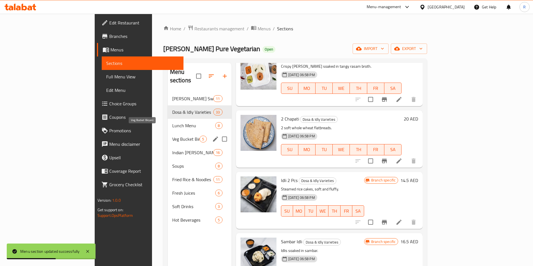
click at [172, 136] on span "Veg Bucket Biryani" at bounding box center [186, 139] width 28 height 7
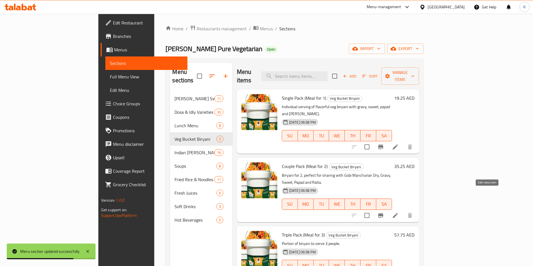
click at [398, 213] on icon at bounding box center [395, 215] width 5 height 5
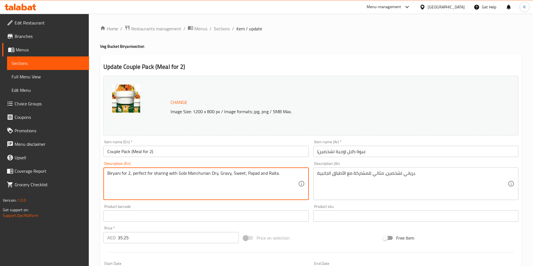
drag, startPoint x: 166, startPoint y: 172, endPoint x: 297, endPoint y: 182, distance: 131.4
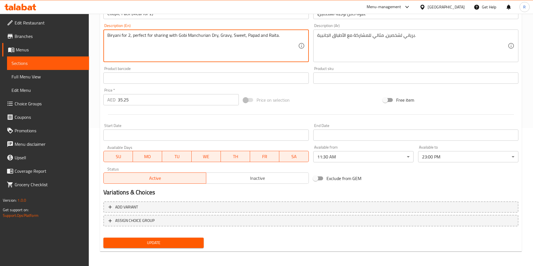
scroll to position [139, 0]
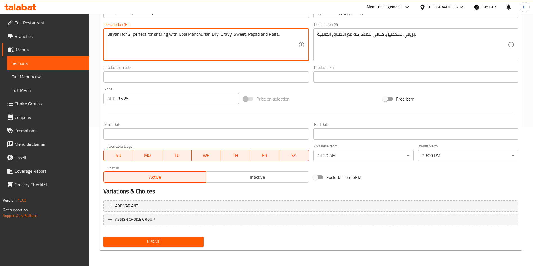
click at [156, 236] on span "Update" at bounding box center [153, 241] width 91 height 7
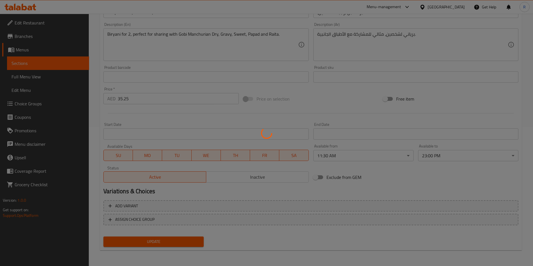
scroll to position [0, 0]
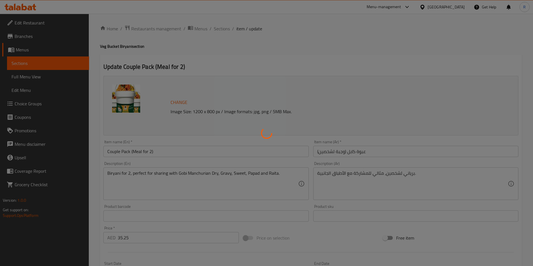
click at [223, 28] on div at bounding box center [266, 133] width 533 height 266
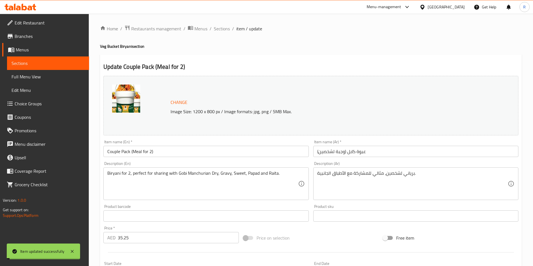
click at [223, 28] on span "Sections" at bounding box center [222, 28] width 16 height 7
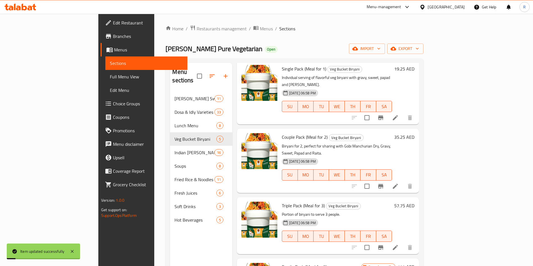
scroll to position [42, 0]
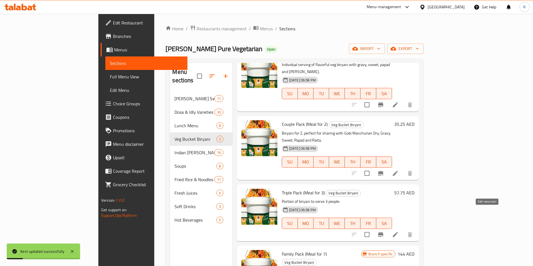
click at [399, 231] on icon at bounding box center [395, 234] width 7 height 7
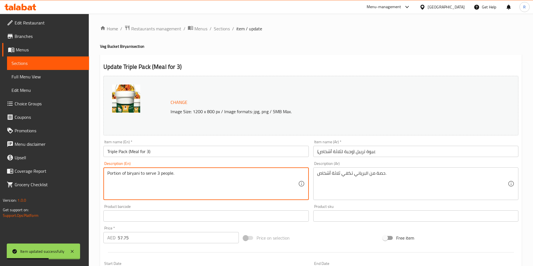
paste textarea "with Gobi Manchurian Dry, Gravy, Sweet, Papad and Raita."
click at [177, 173] on textarea "Portion of biryani to serve 3 people. with Gobi Manchurian Dry, Gravy, Sweet, P…" at bounding box center [202, 184] width 191 height 27
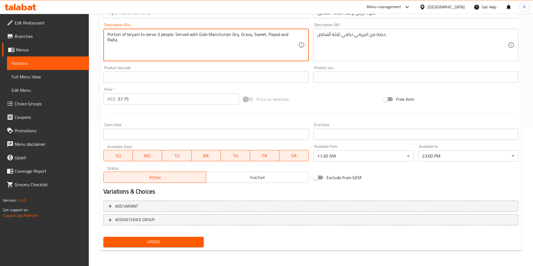
scroll to position [139, 0]
type textarea "Portion of biryani to serve 3 people. Served with Gobi Manchurian Dry, Gravy, S…"
click at [169, 236] on span "Update" at bounding box center [153, 241] width 91 height 7
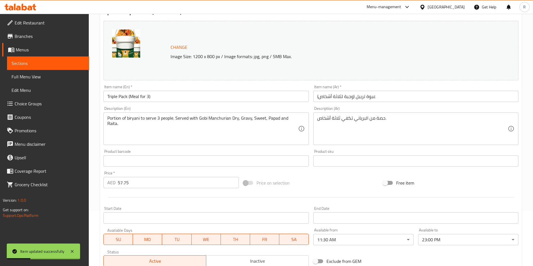
scroll to position [0, 0]
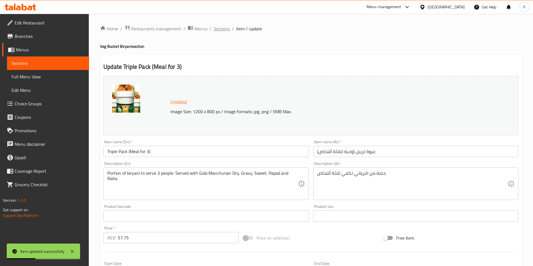
click at [223, 24] on div "Home / Restaurants management / Menus / Sections / item / update Veg Bucket Bir…" at bounding box center [311, 210] width 444 height 392
click at [224, 28] on span "Sections" at bounding box center [222, 28] width 16 height 7
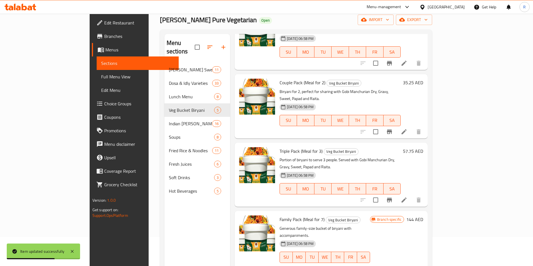
scroll to position [42, 0]
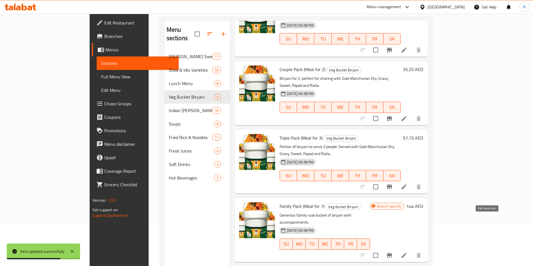
click at [408, 236] on icon at bounding box center [404, 255] width 7 height 7
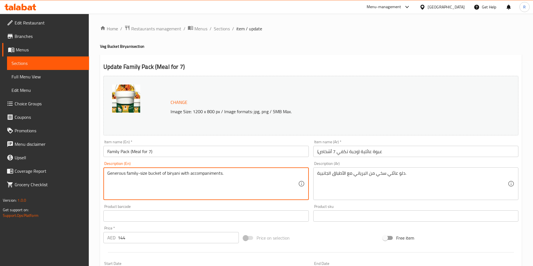
drag, startPoint x: 179, startPoint y: 173, endPoint x: 368, endPoint y: 197, distance: 189.9
paste textarea "Served with Gobi Manchurian Dry, Gravy, Sweet, Papad and Raita."
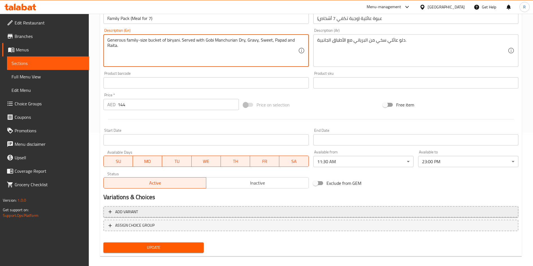
scroll to position [139, 0]
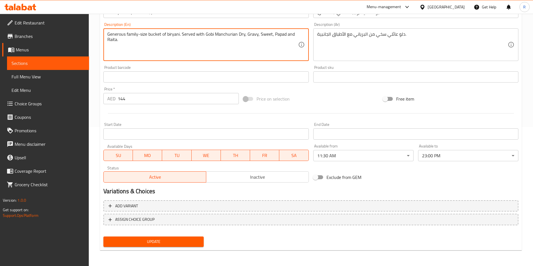
type textarea "Generous family-size bucket of biryani. Served with Gobi Manchurian Dry, Gravy,…"
click at [185, 236] on span "Update" at bounding box center [153, 241] width 91 height 7
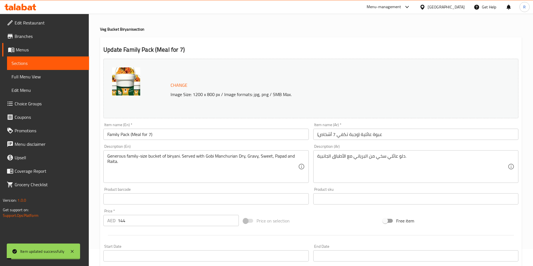
scroll to position [0, 0]
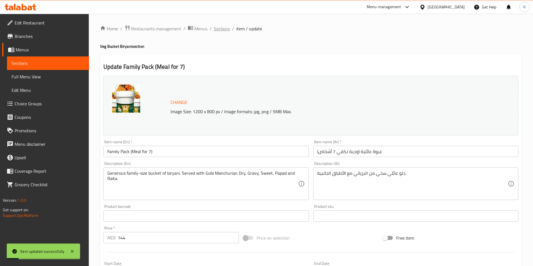
click at [228, 29] on span "Sections" at bounding box center [222, 28] width 16 height 7
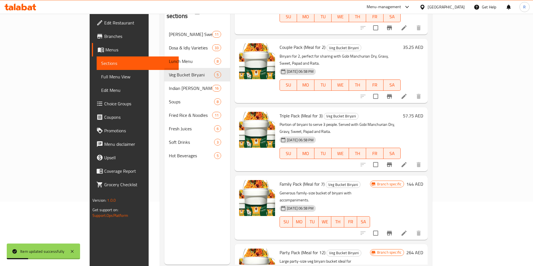
scroll to position [79, 0]
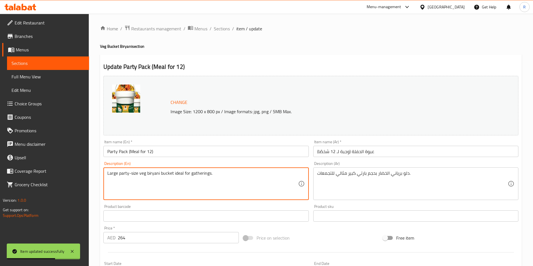
paste textarea "Served with Gobi Manchurian Dry, Gravy, Sweet, Papad and Raita."
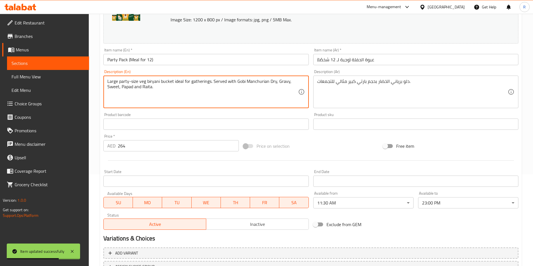
scroll to position [139, 0]
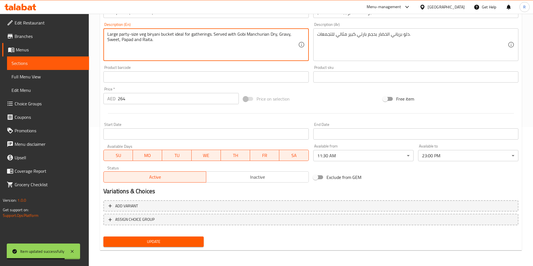
type textarea "Large party-size veg biryani bucket ideal for gatherings. Served with Gobi Manc…"
click at [156, 236] on span "Update" at bounding box center [153, 241] width 91 height 7
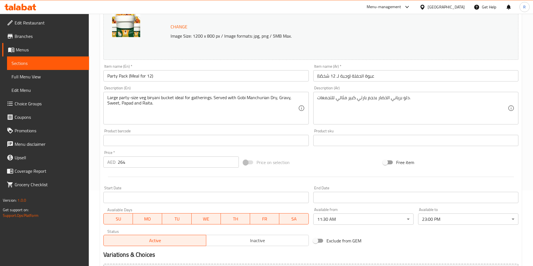
scroll to position [0, 0]
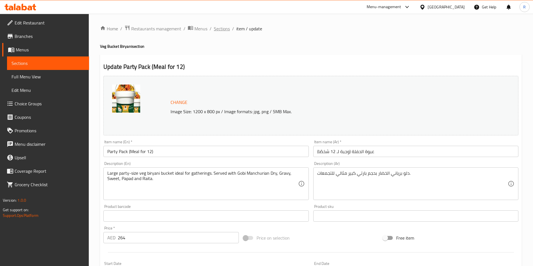
click at [221, 31] on span "Sections" at bounding box center [222, 28] width 16 height 7
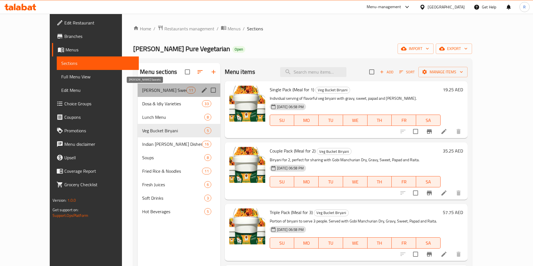
click at [154, 88] on span "Annapoorna Sweets" at bounding box center [164, 90] width 44 height 7
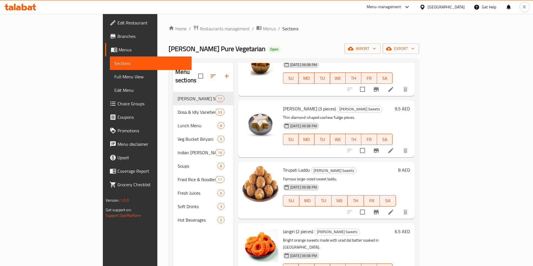
scroll to position [127, 0]
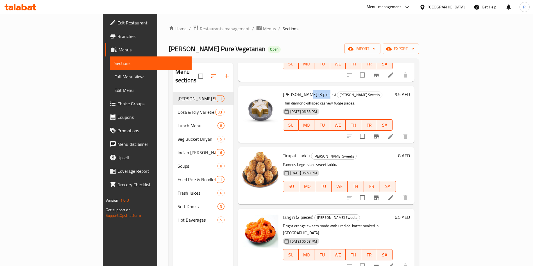
drag, startPoint x: 276, startPoint y: 85, endPoint x: 293, endPoint y: 85, distance: 17.5
click at [293, 90] on span "Kaju Katli (3 pieces)" at bounding box center [309, 94] width 53 height 8
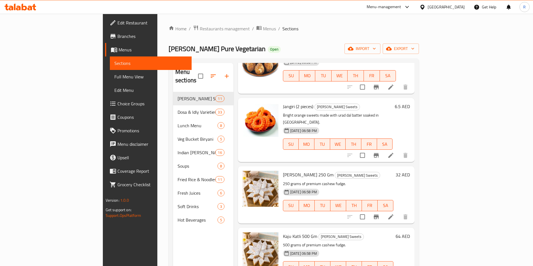
scroll to position [253, 0]
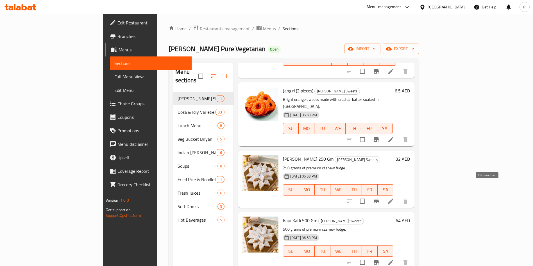
click at [394, 198] on icon at bounding box center [391, 201] width 7 height 7
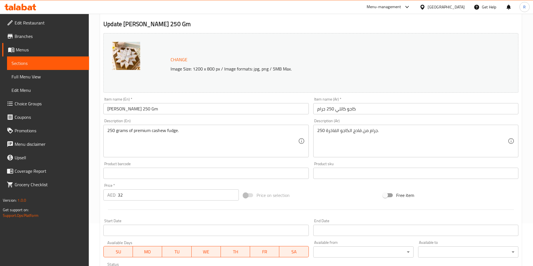
scroll to position [84, 0]
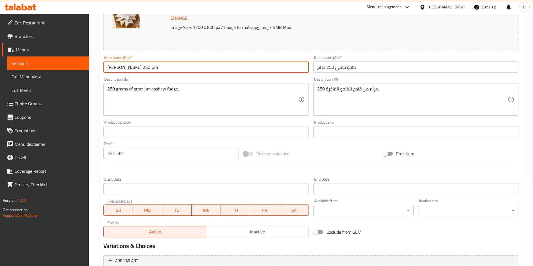
drag, startPoint x: 125, startPoint y: 67, endPoint x: 228, endPoint y: 70, distance: 102.9
click at [228, 70] on input "Kaju Katli 250 Gm" at bounding box center [205, 67] width 205 height 11
type input "Kaju Katli"
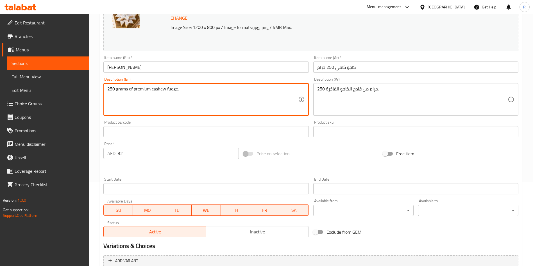
drag, startPoint x: 206, startPoint y: 91, endPoint x: 11, endPoint y: 76, distance: 195.4
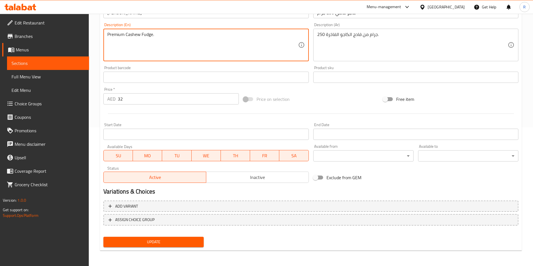
scroll to position [139, 0]
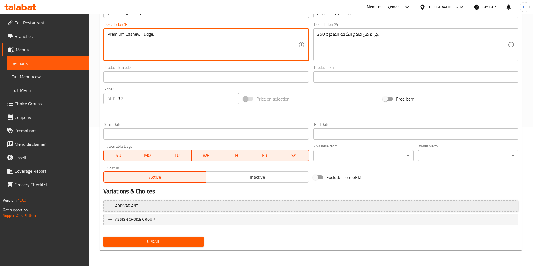
type textarea "Premium Cashew Fudge."
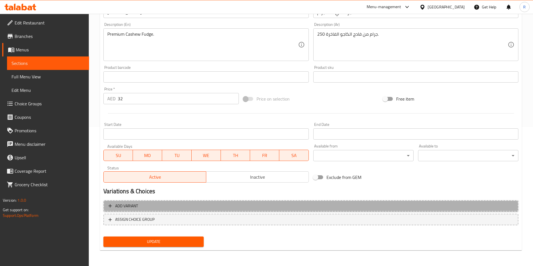
click at [135, 211] on button "Add variant" at bounding box center [310, 206] width 415 height 12
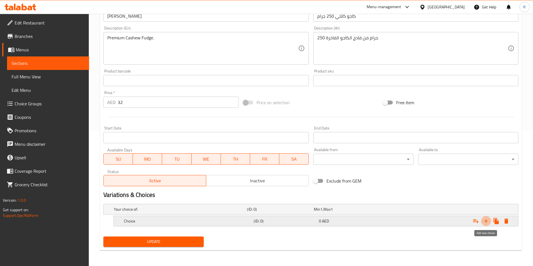
click at [480, 220] on icon "Expand" at bounding box center [486, 221] width 4 height 4
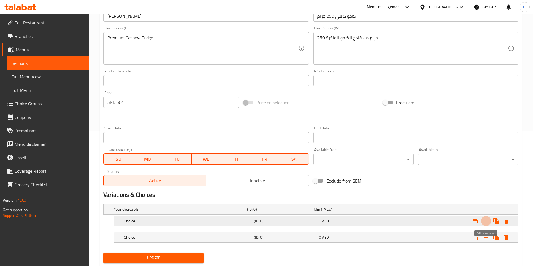
click at [480, 220] on icon "Expand" at bounding box center [486, 221] width 7 height 7
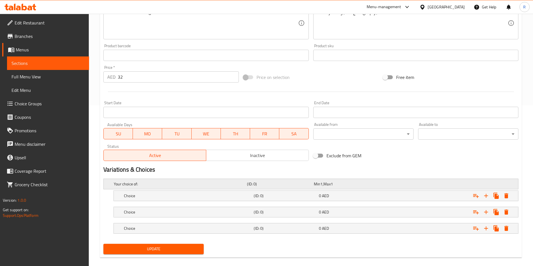
scroll to position [168, 0]
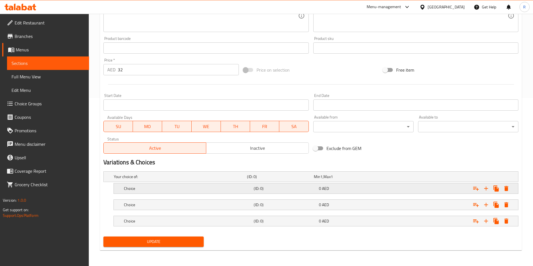
click at [154, 191] on h5 "Choice" at bounding box center [188, 189] width 128 height 6
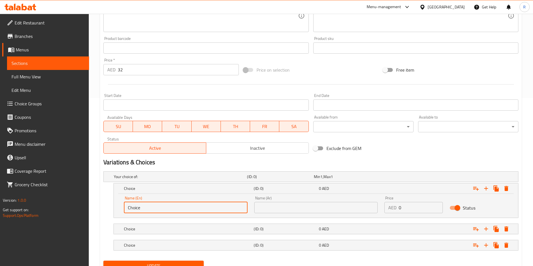
drag, startPoint x: 167, startPoint y: 208, endPoint x: 147, endPoint y: 199, distance: 21.9
click at [2, 179] on div "Edit Restaurant Branches Menus Sections Full Menu View Edit Menu Choice Groups …" at bounding box center [266, 68] width 533 height 445
paste input "250 Gm"
type input "250 Gm"
click at [294, 211] on input "text" at bounding box center [316, 207] width 124 height 11
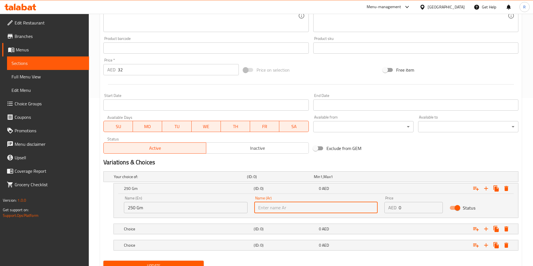
paste input "250 Gm"
type input "250 Gm"
click at [188, 228] on h5 "Choice" at bounding box center [188, 229] width 128 height 6
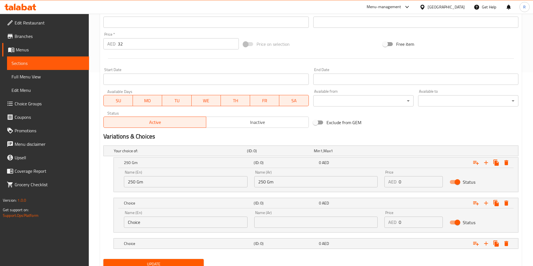
scroll to position [216, 0]
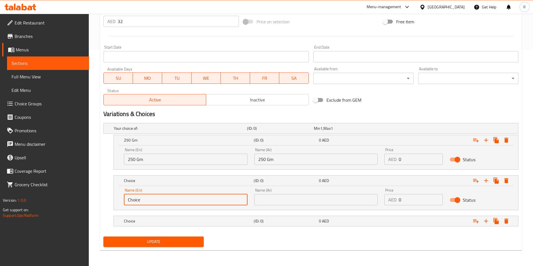
drag, startPoint x: 170, startPoint y: 201, endPoint x: 12, endPoint y: 188, distance: 158.8
click at [12, 188] on div "Edit Restaurant Branches Menus Sections Full Menu View Edit Menu Choice Groups …" at bounding box center [266, 31] width 533 height 469
type input "500 Gm"
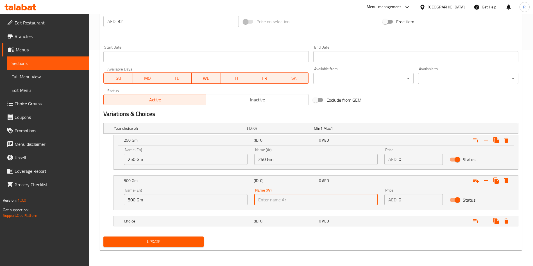
paste input "500 Gm"
type input "500 Gm"
click at [161, 217] on div "Choice" at bounding box center [188, 221] width 130 height 8
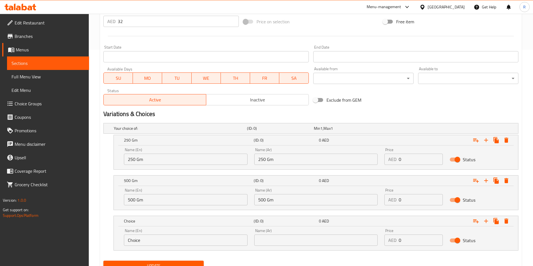
click at [162, 199] on input "500 Gm" at bounding box center [186, 199] width 124 height 11
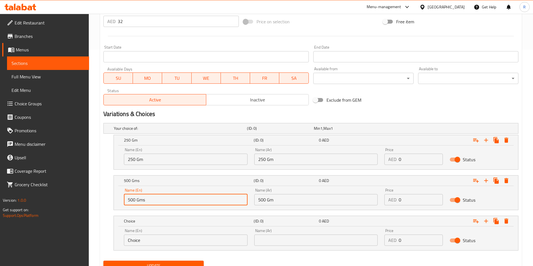
type input "500 Gms"
click at [302, 198] on input "500 Gm" at bounding box center [316, 199] width 124 height 11
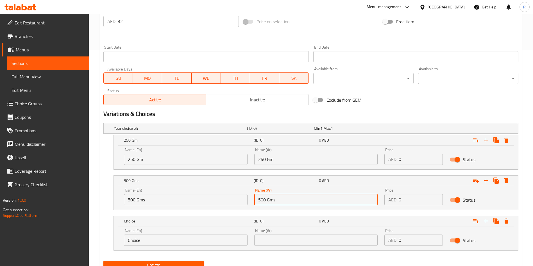
type input "500 Gms"
click at [157, 156] on input "250 Gm" at bounding box center [186, 159] width 124 height 11
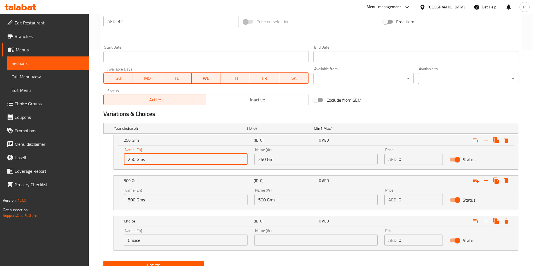
type input "250 Gms"
click at [286, 162] on input "250 Gm" at bounding box center [316, 159] width 124 height 11
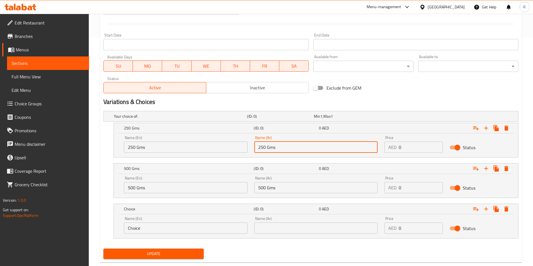
scroll to position [241, 0]
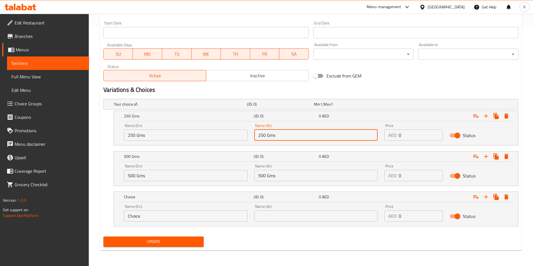
type input "250 Gms"
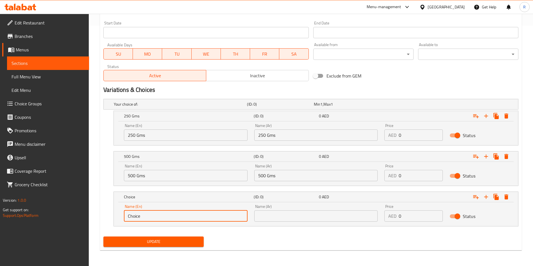
drag, startPoint x: 165, startPoint y: 219, endPoint x: 1, endPoint y: 192, distance: 166.1
click at [1, 192] on div "Edit Restaurant Branches Menus Sections Full Menu View Edit Menu Choice Groups …" at bounding box center [266, 19] width 533 height 493
type input "1 Kg"
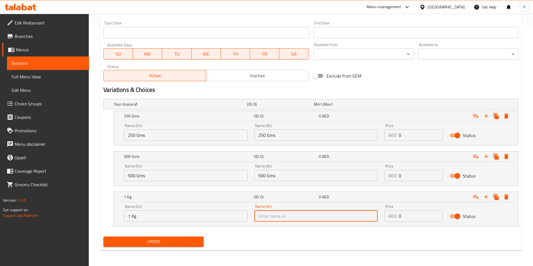
paste input "1 Kg"
type input "1 Kg"
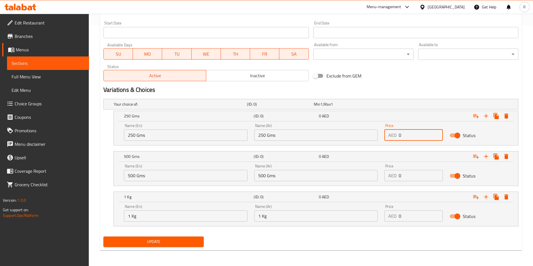
drag, startPoint x: 375, startPoint y: 136, endPoint x: 308, endPoint y: 137, distance: 66.9
click at [307, 134] on div "Name (En) 250 Gms Name (En) Name (Ar) 250 Gms Name (Ar) Price AED 0 Price Status" at bounding box center [316, 132] width 391 height 24
type input "32"
drag, startPoint x: 425, startPoint y: 177, endPoint x: 278, endPoint y: 171, distance: 146.6
click at [280, 169] on div "Name (En) 500 Gms Name (En) Name (Ar) 500 Gms Name (Ar) Price AED 0 Price Status" at bounding box center [316, 173] width 391 height 24
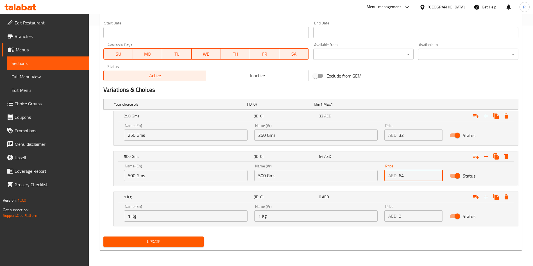
type input "64"
drag, startPoint x: 417, startPoint y: 216, endPoint x: 324, endPoint y: 209, distance: 93.5
click at [324, 209] on div "Name (En) 1 Kg Name (En) Name (Ar) 1 Kg Name (Ar) Price AED 0 Price Status" at bounding box center [316, 213] width 391 height 24
type input "128"
click at [175, 236] on span "Update" at bounding box center [153, 241] width 91 height 7
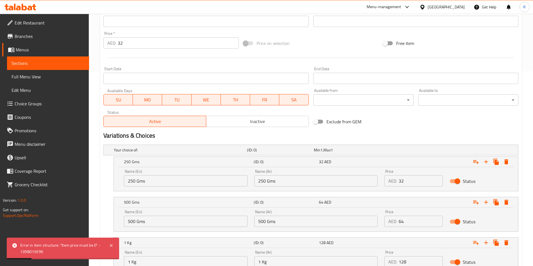
scroll to position [156, 0]
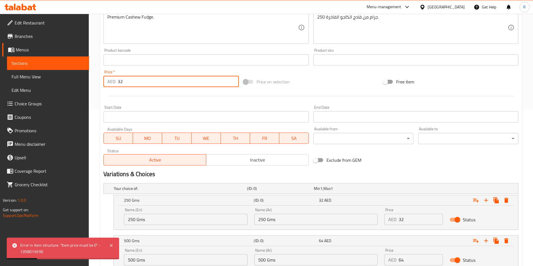
drag, startPoint x: 114, startPoint y: 82, endPoint x: 0, endPoint y: 82, distance: 114.1
click at [0, 76] on div "Edit Restaurant Branches Menus Sections Full Menu View Edit Menu Choice Groups …" at bounding box center [266, 103] width 533 height 493
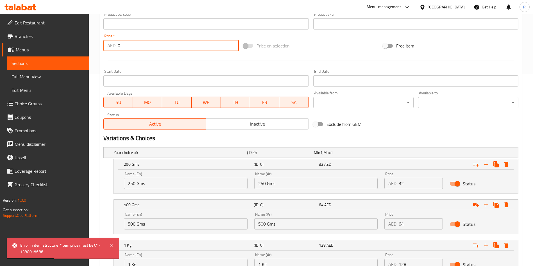
scroll to position [241, 0]
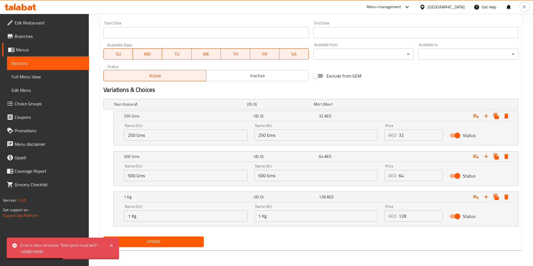
type input "0"
drag, startPoint x: 169, startPoint y: 244, endPoint x: 211, endPoint y: 247, distance: 41.5
click at [169, 236] on span "Update" at bounding box center [153, 241] width 91 height 7
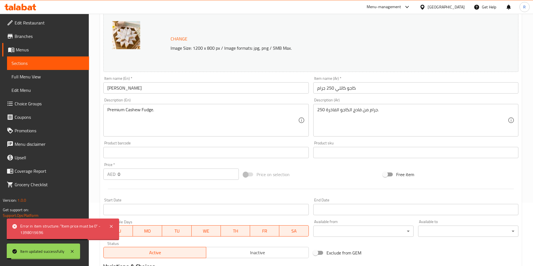
scroll to position [0, 0]
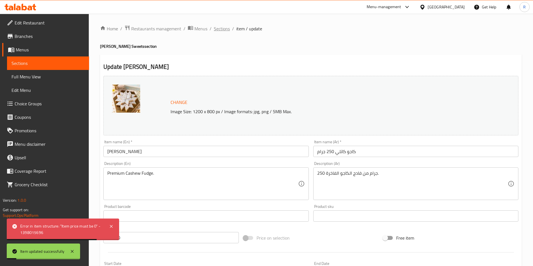
click at [220, 29] on span "Sections" at bounding box center [222, 28] width 16 height 7
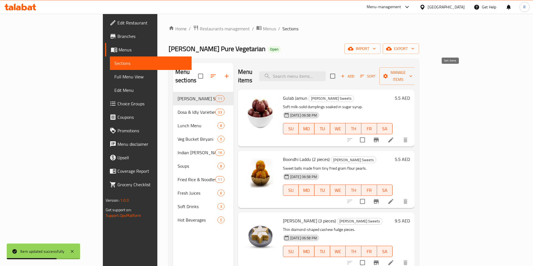
click at [365, 74] on icon "button" at bounding box center [362, 76] width 5 height 5
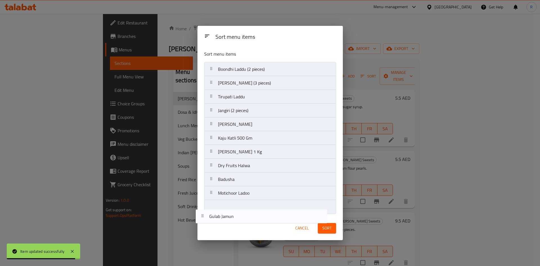
drag, startPoint x: 252, startPoint y: 70, endPoint x: 243, endPoint y: 229, distance: 159.1
click at [243, 228] on div "Sort menu items Sort menu items Gulab Jamun Boondhi Laddu (2 pieces) Kaju Katli…" at bounding box center [269, 133] width 145 height 215
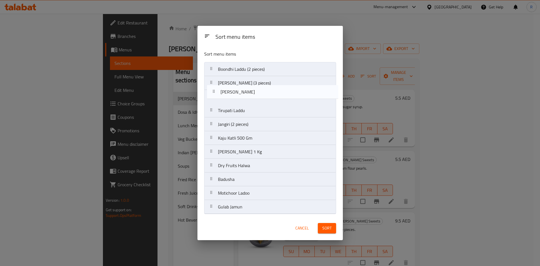
drag, startPoint x: 251, startPoint y: 128, endPoint x: 254, endPoint y: 93, distance: 35.0
click at [254, 93] on nav "Boondhi Laddu (2 pieces) Kaju Katli (3 pieces) Tirupati Laddu Jangiri (2 pieces…" at bounding box center [270, 138] width 132 height 152
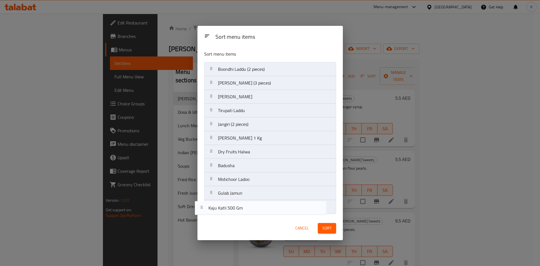
drag, startPoint x: 253, startPoint y: 140, endPoint x: 244, endPoint y: 212, distance: 72.9
click at [244, 212] on nav "Boondhi Laddu (2 pieces) Kaju Katli (3 pieces) Kaju Katli Tirupati Laddu Jangir…" at bounding box center [270, 138] width 132 height 152
drag, startPoint x: 260, startPoint y: 139, endPoint x: 258, endPoint y: 211, distance: 71.7
click at [258, 211] on nav "Boondhi Laddu (2 pieces) Kaju Katli (3 pieces) Kaju Katli Tirupati Laddu Jangir…" at bounding box center [270, 138] width 132 height 152
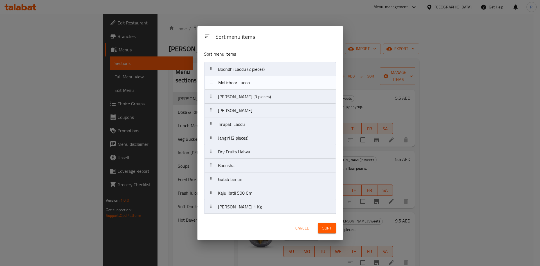
drag, startPoint x: 252, startPoint y: 167, endPoint x: 256, endPoint y: 81, distance: 85.8
click at [256, 81] on nav "Boondhi Laddu (2 pieces) Kaju Katli (3 pieces) Kaju Katli Tirupati Laddu Jangir…" at bounding box center [270, 138] width 132 height 152
drag, startPoint x: 260, startPoint y: 154, endPoint x: 259, endPoint y: 98, distance: 56.5
click at [260, 95] on nav "Boondhi Laddu (2 pieces) Motichoor Ladoo Kaju Katli (3 pieces) Kaju Katli Tirup…" at bounding box center [270, 138] width 132 height 152
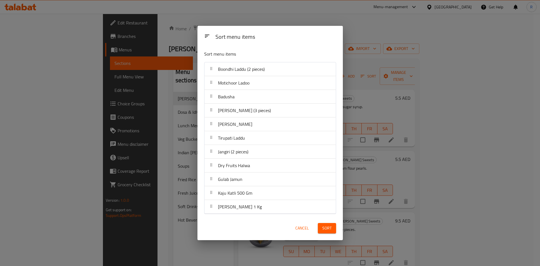
click at [328, 227] on span "Sort" at bounding box center [326, 228] width 9 height 7
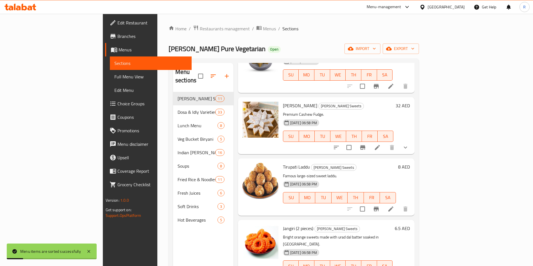
scroll to position [422, 0]
